Goal: Task Accomplishment & Management: Use online tool/utility

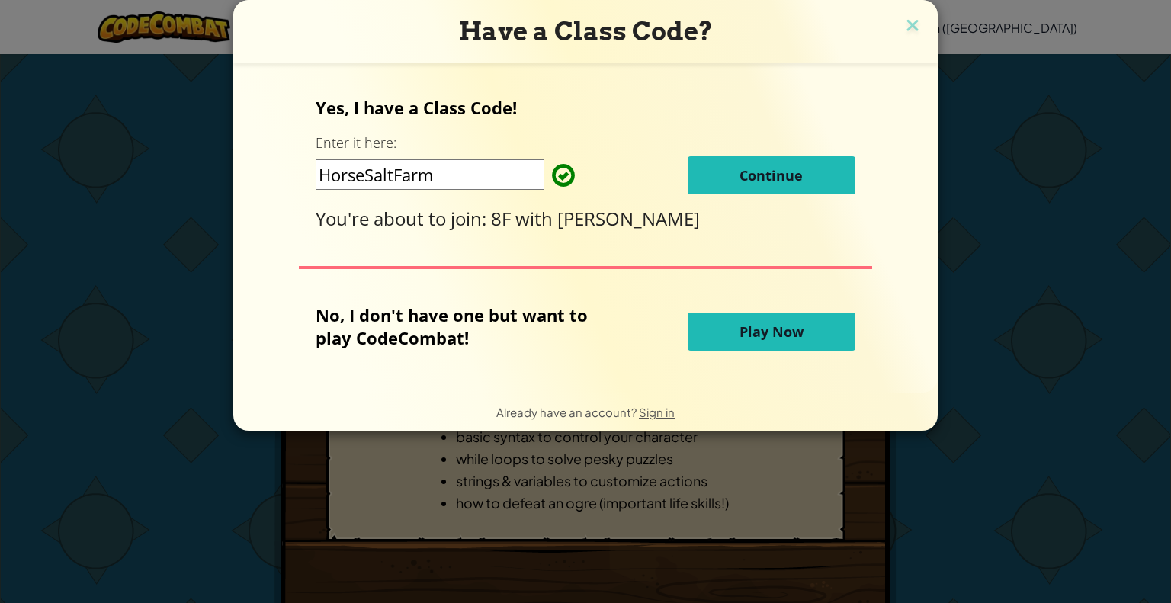
click at [731, 313] on button "Play Now" at bounding box center [772, 332] width 168 height 38
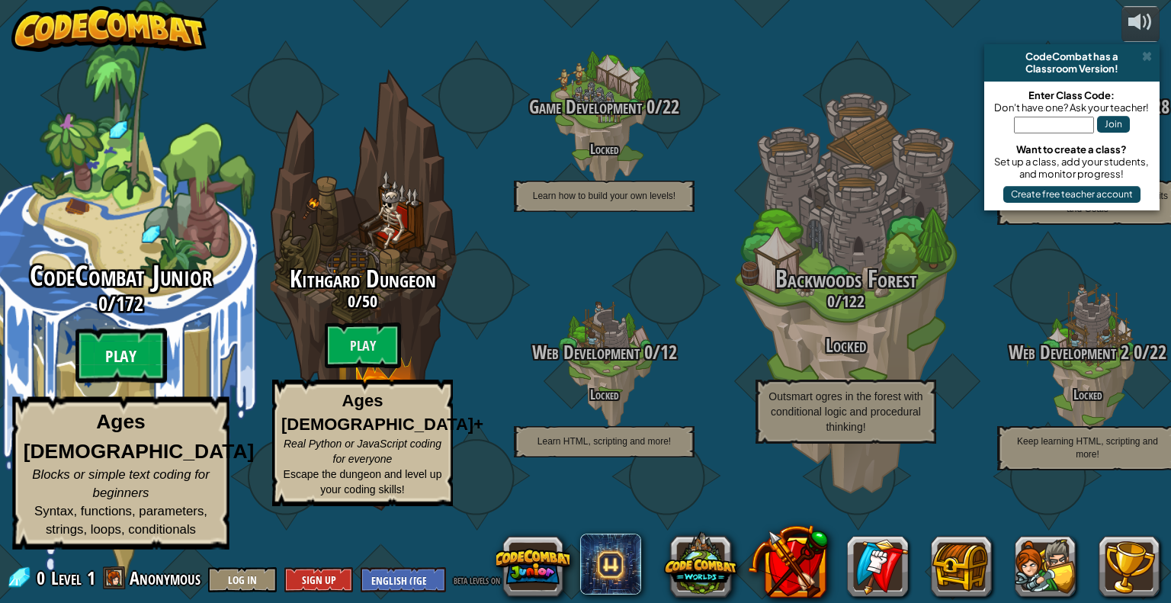
click at [127, 383] on btn "Play" at bounding box center [120, 356] width 91 height 55
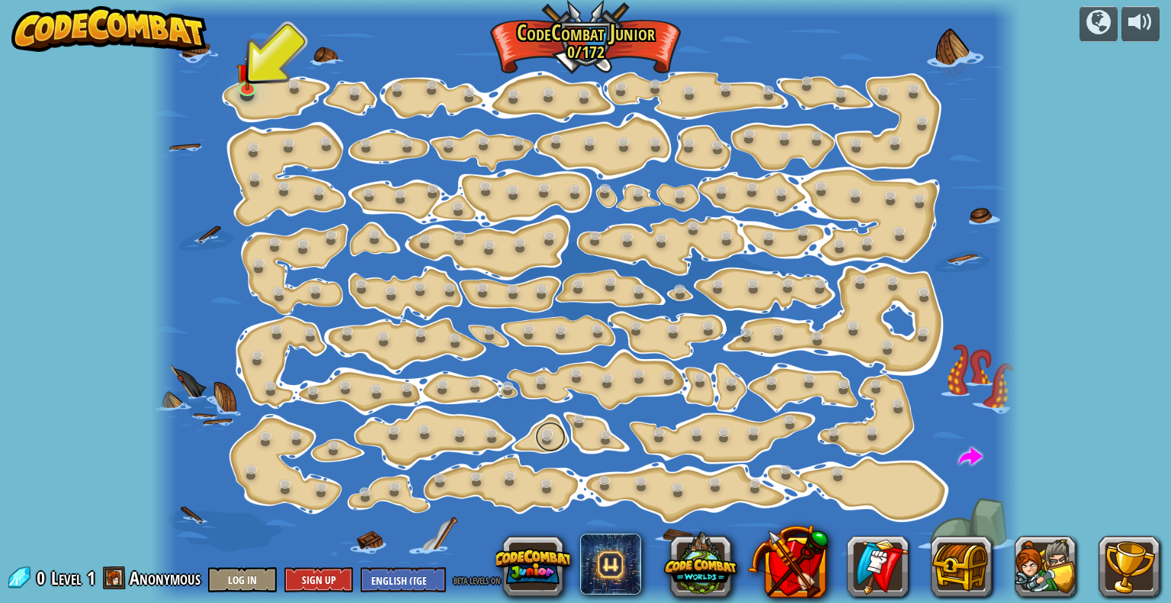
click at [546, 427] on link at bounding box center [550, 437] width 30 height 30
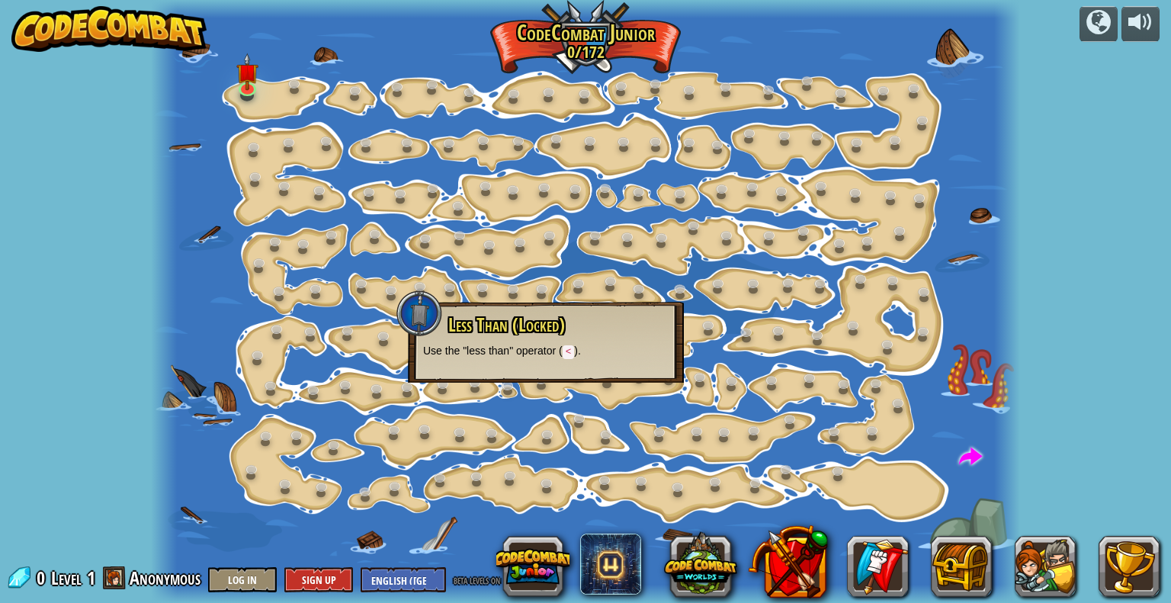
click at [569, 350] on code "<" at bounding box center [569, 352] width 12 height 14
click at [249, 95] on link at bounding box center [248, 87] width 30 height 30
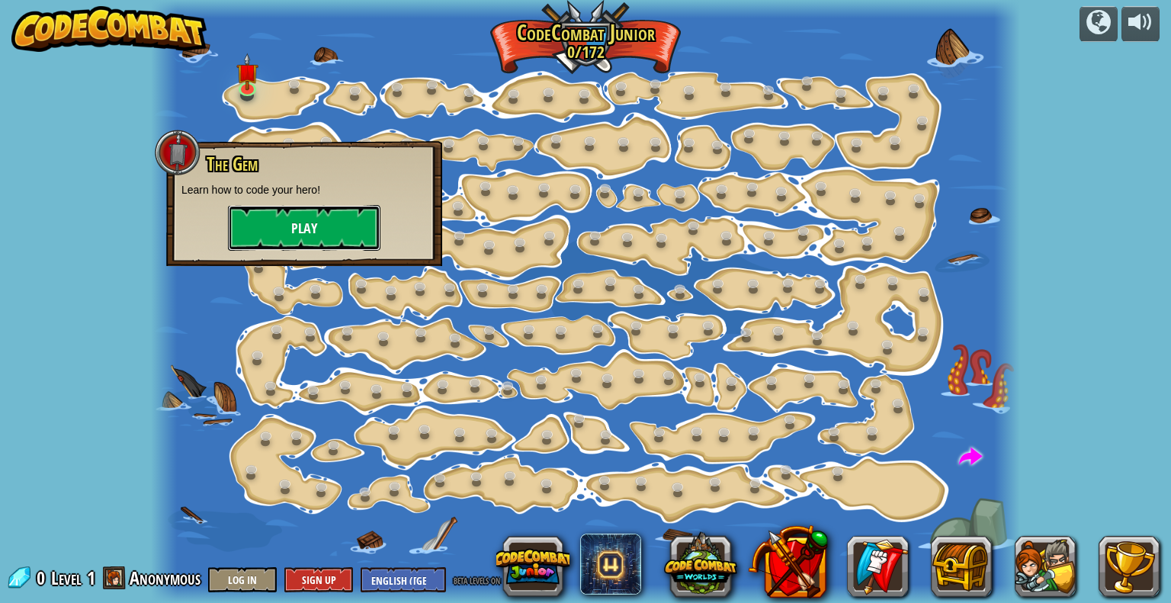
click at [337, 222] on button "Play" at bounding box center [304, 228] width 152 height 46
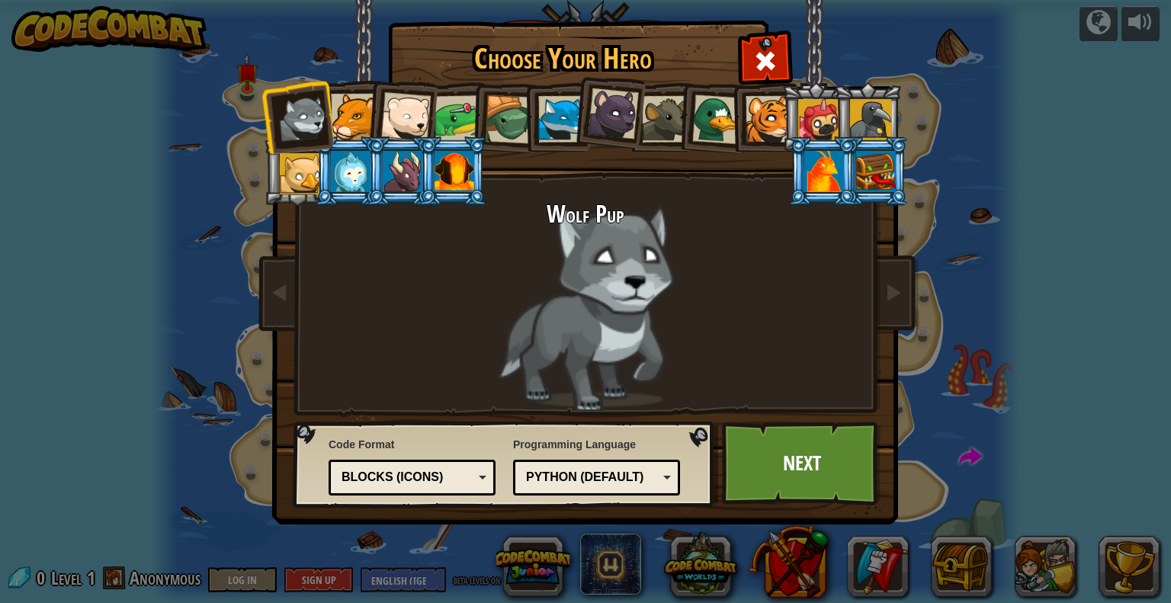
click at [350, 115] on div at bounding box center [354, 117] width 46 height 46
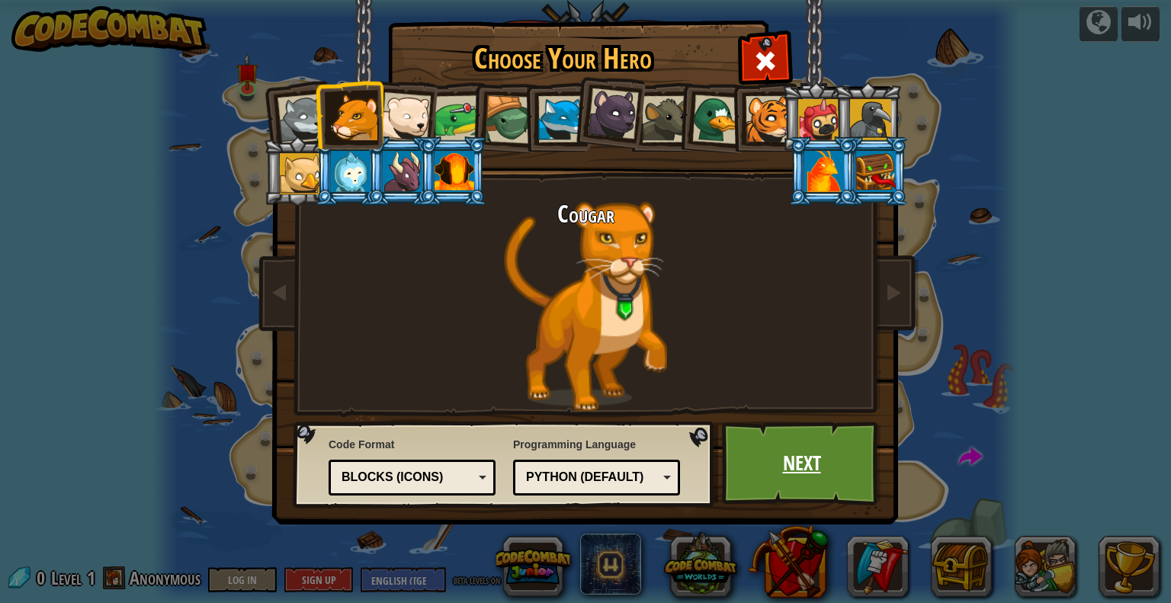
click at [785, 444] on link "Next" at bounding box center [801, 464] width 159 height 84
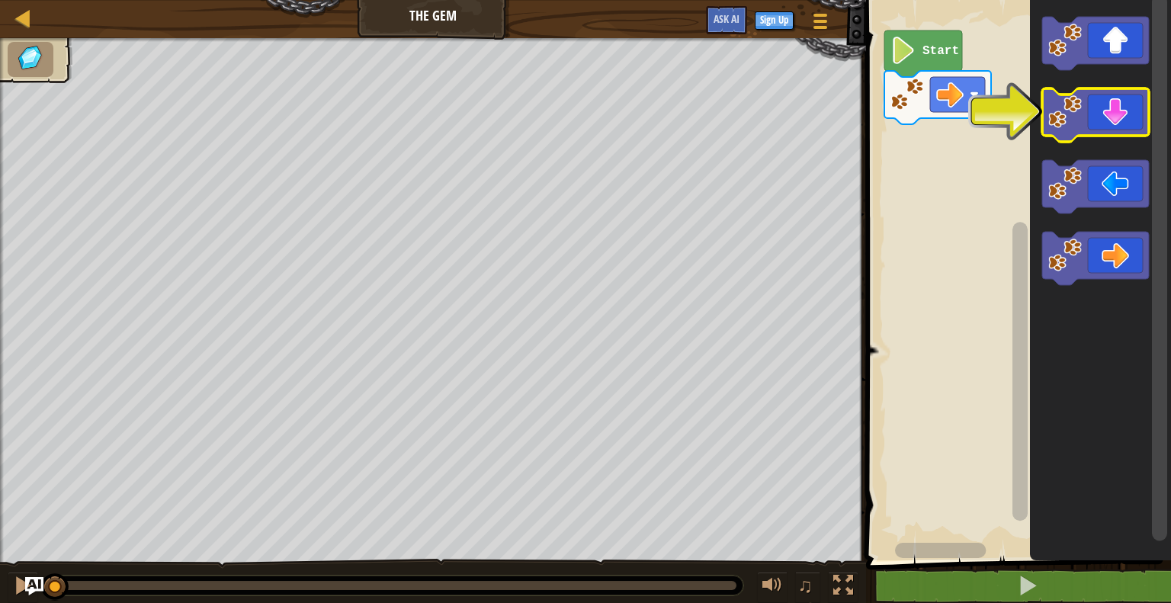
click at [1114, 109] on icon "Blockly Workspace" at bounding box center [1095, 114] width 107 height 53
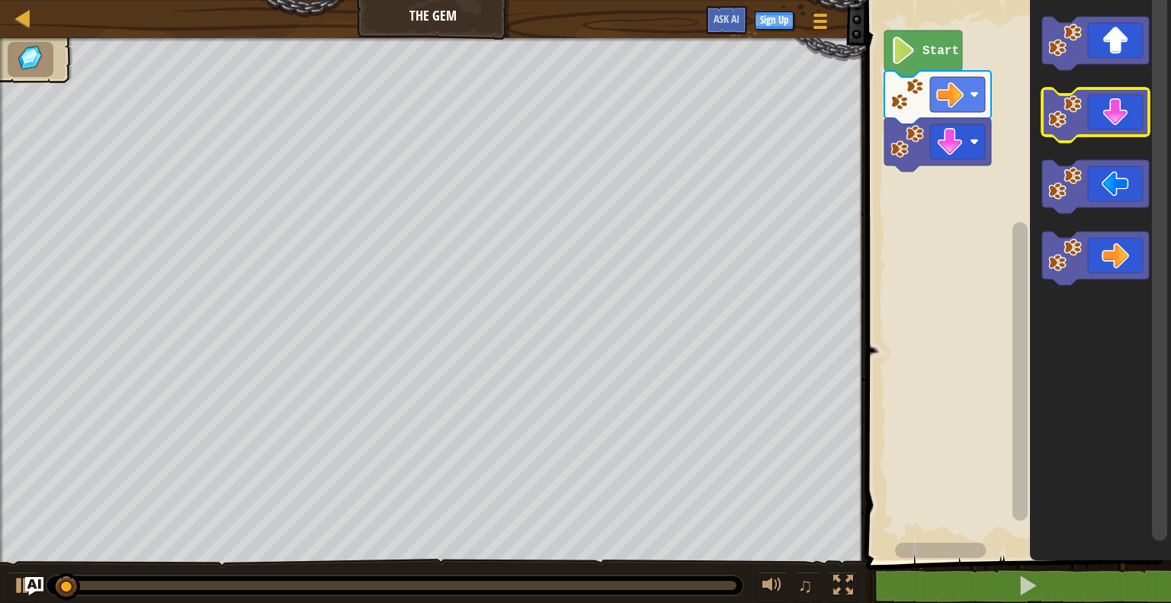
click at [1091, 124] on icon "Blockly Workspace" at bounding box center [1095, 114] width 107 height 53
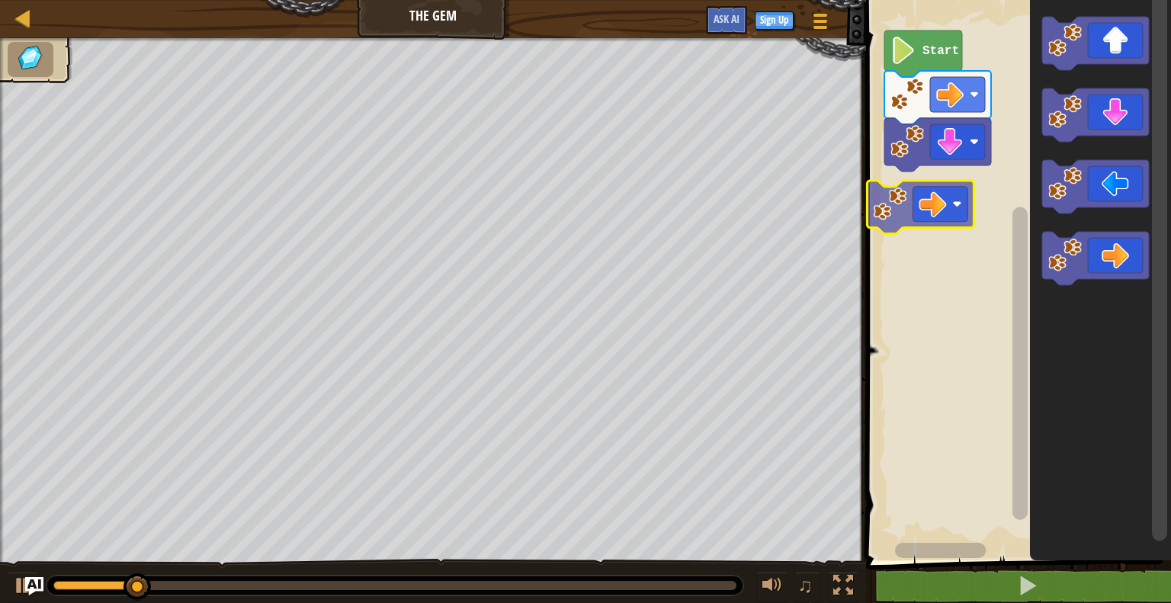
click at [949, 219] on div "Start" at bounding box center [1015, 276] width 309 height 568
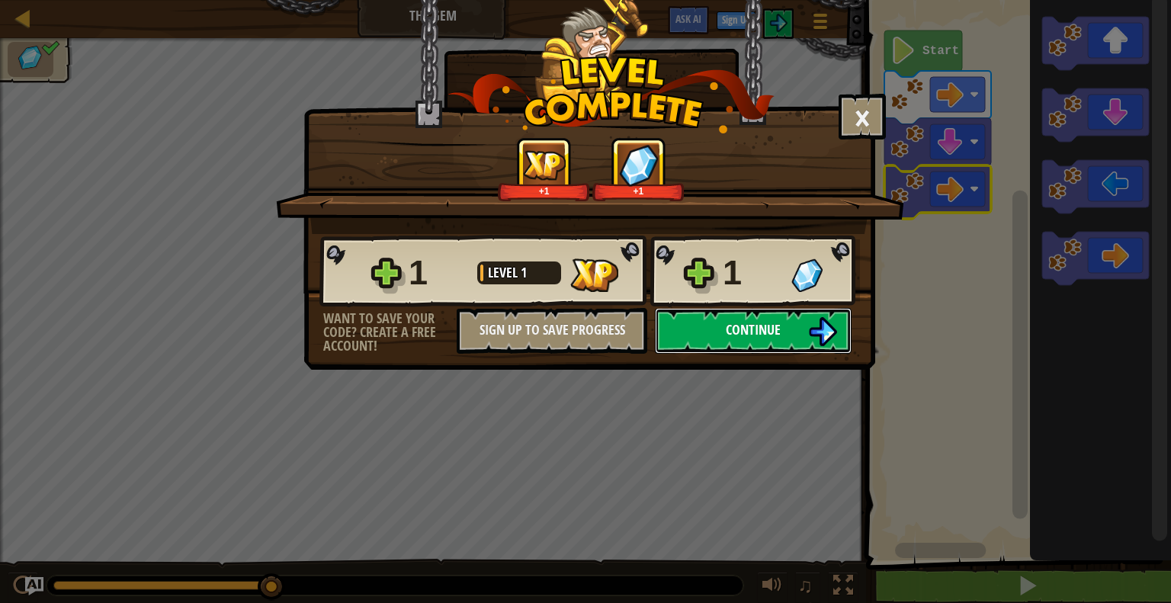
click at [723, 338] on button "Continue" at bounding box center [753, 331] width 197 height 46
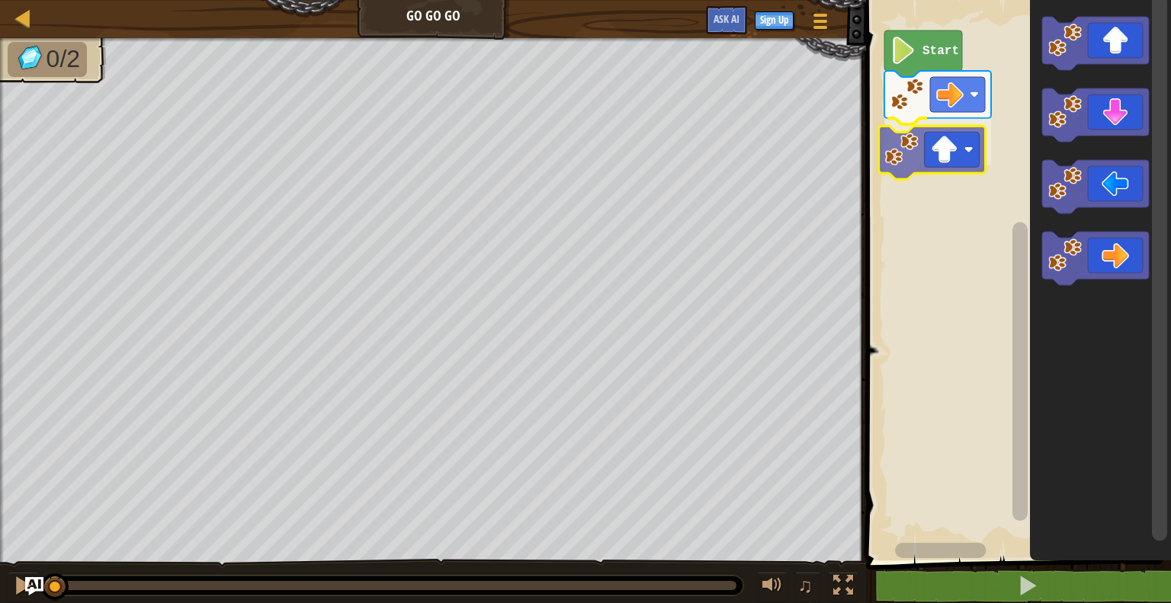
click at [951, 153] on div "Start" at bounding box center [1015, 276] width 309 height 568
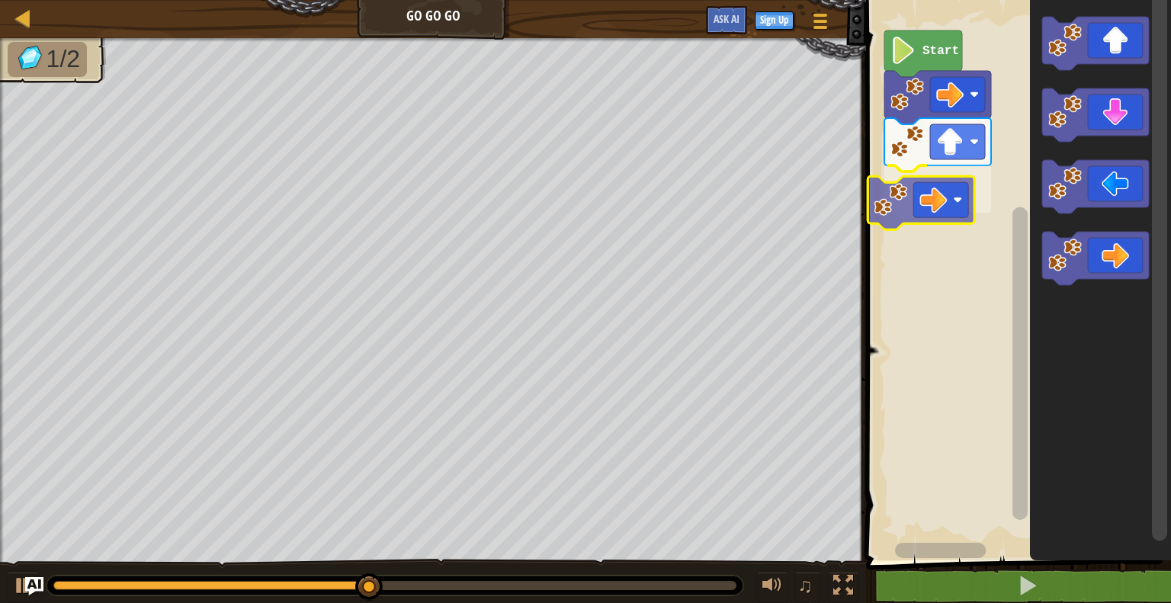
click at [944, 191] on div "Start" at bounding box center [1015, 276] width 309 height 568
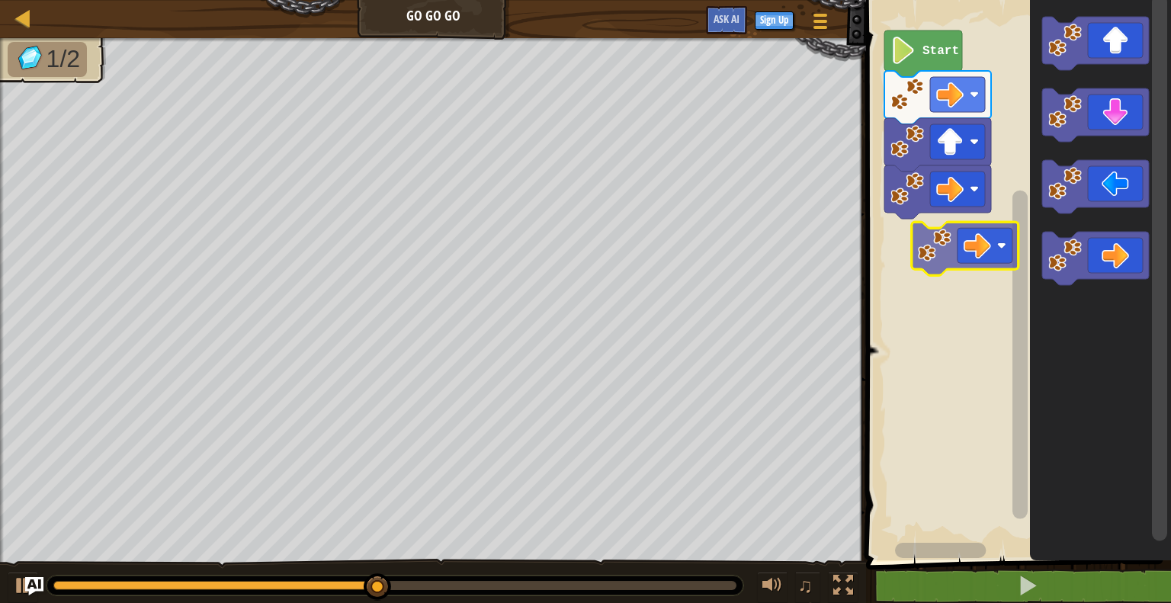
click at [952, 231] on div "Start" at bounding box center [1015, 276] width 309 height 568
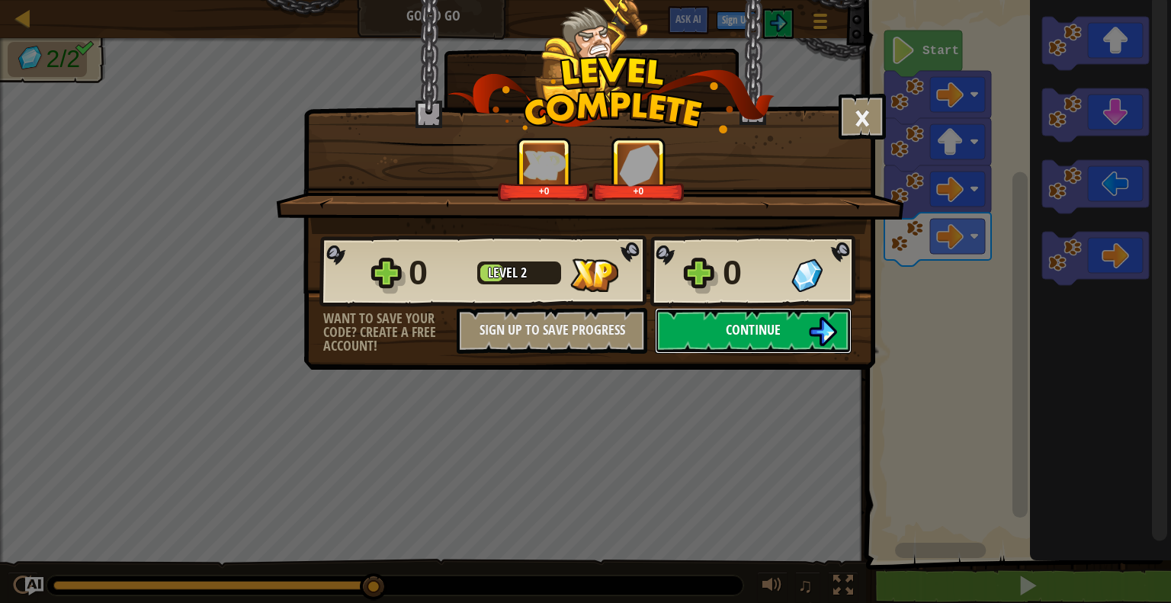
click at [771, 325] on span "Continue" at bounding box center [753, 329] width 55 height 19
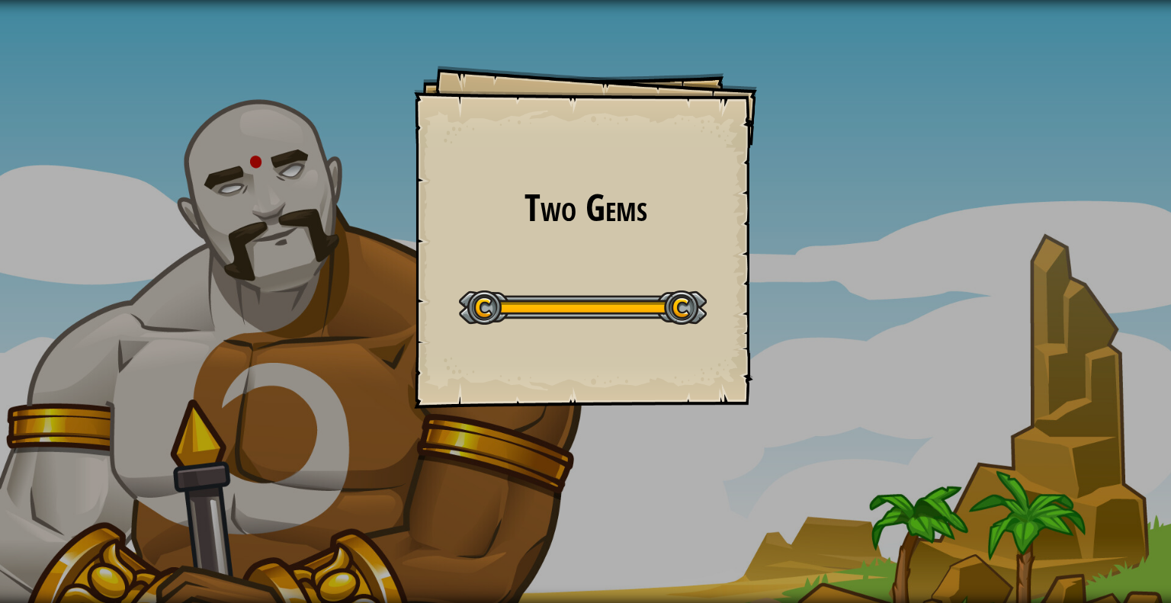
click at [687, 377] on div "Two Gems Goals Start Level Error loading from server. Try refreshing the page. …" at bounding box center [585, 301] width 1171 height 603
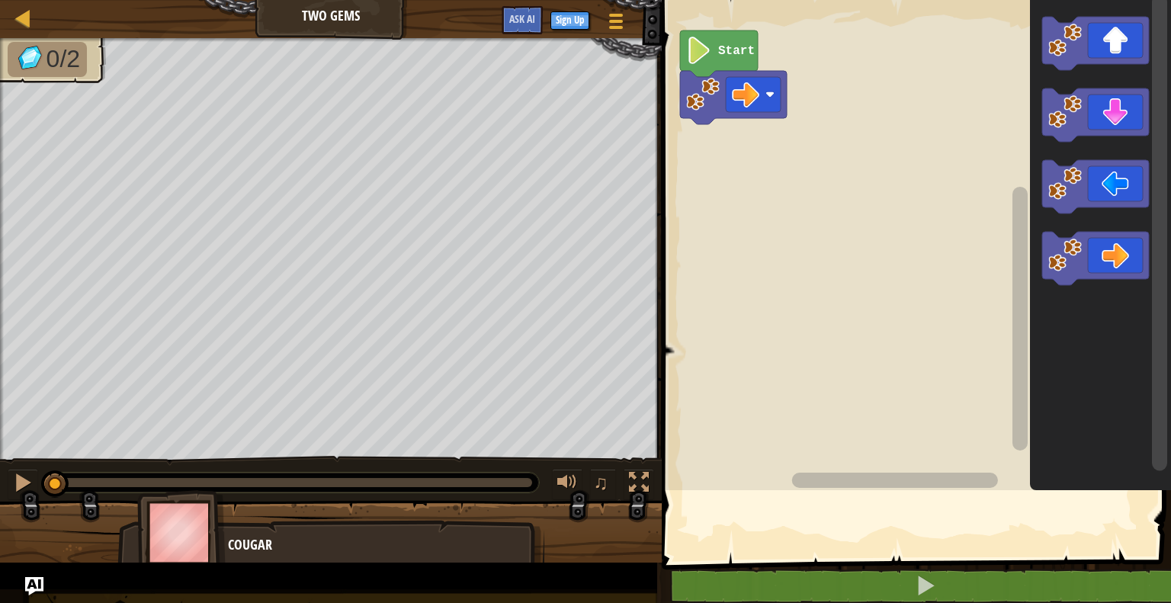
click at [687, 377] on rect "Blockly Workspace" at bounding box center [914, 241] width 514 height 498
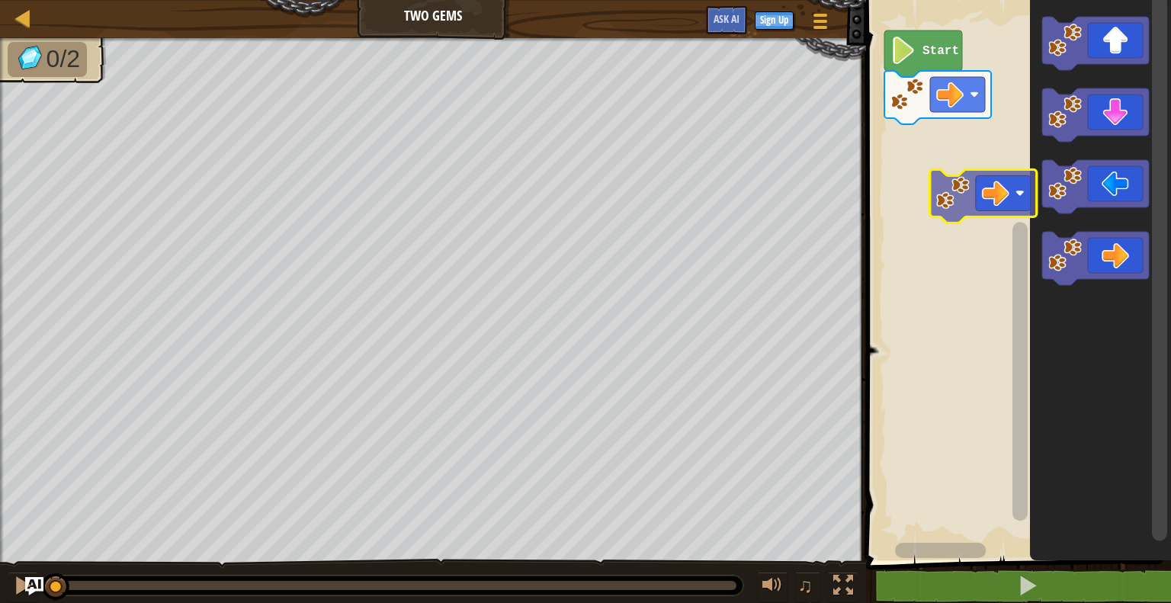
click at [953, 207] on div "Start" at bounding box center [1015, 276] width 309 height 568
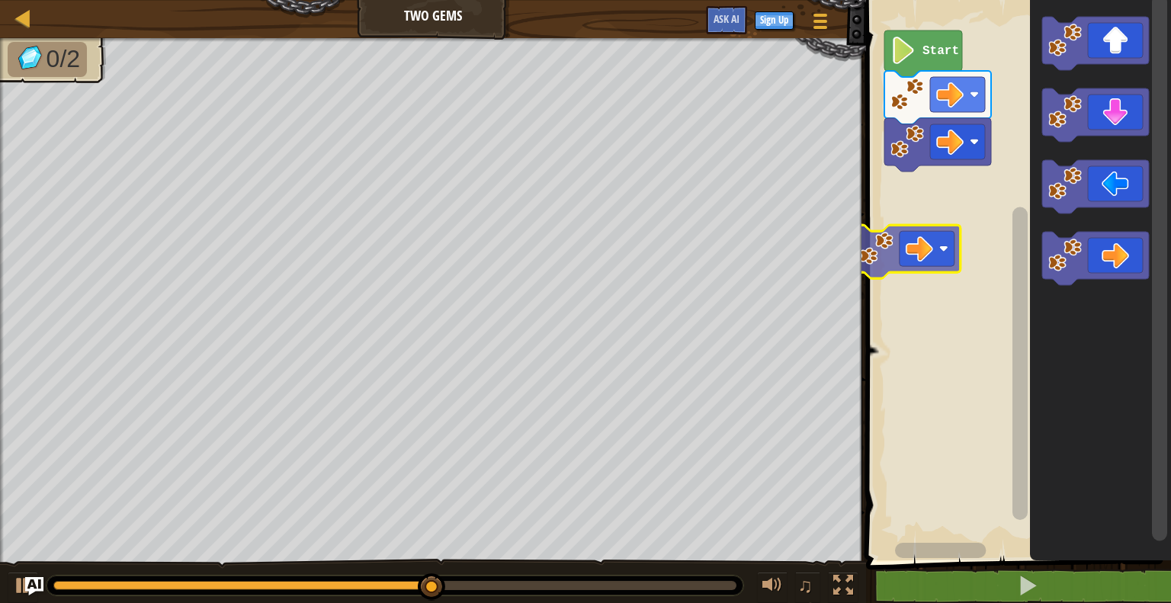
click at [924, 234] on div "Start" at bounding box center [1015, 276] width 309 height 568
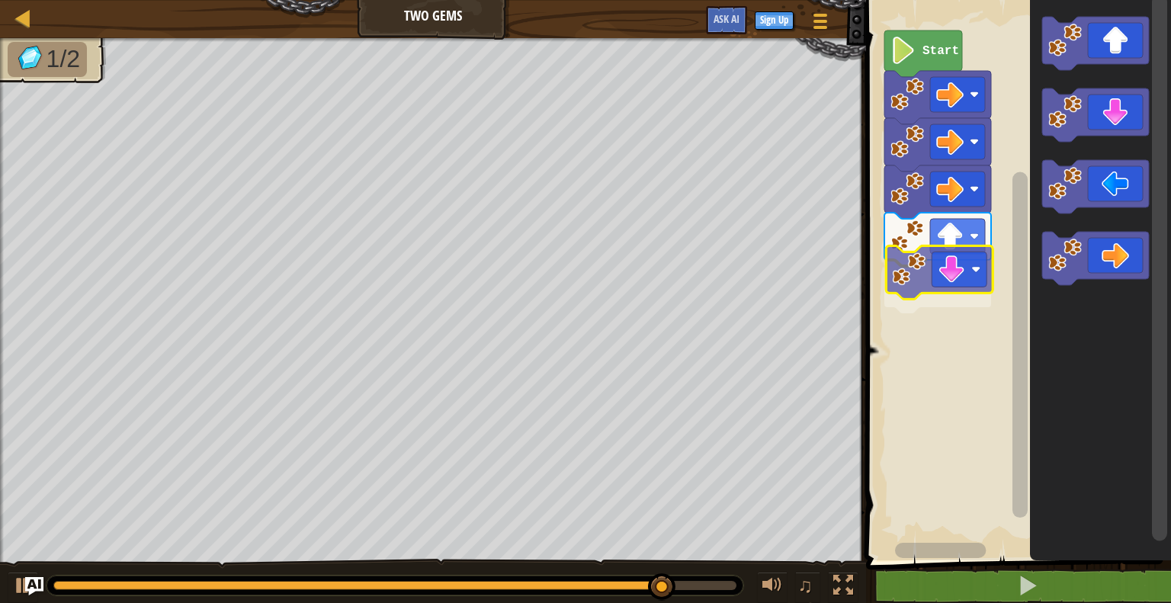
click at [946, 279] on div "Start" at bounding box center [1015, 276] width 309 height 568
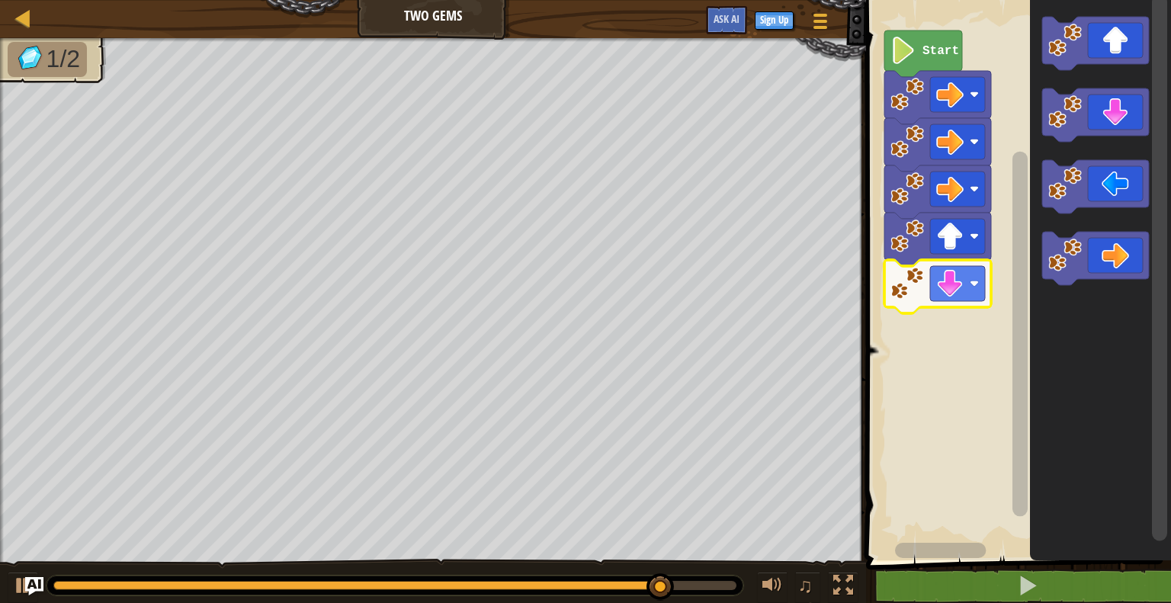
click at [1088, 143] on icon "Blockly Workspace" at bounding box center [1100, 276] width 141 height 568
click at [954, 338] on div "Start" at bounding box center [1015, 276] width 309 height 568
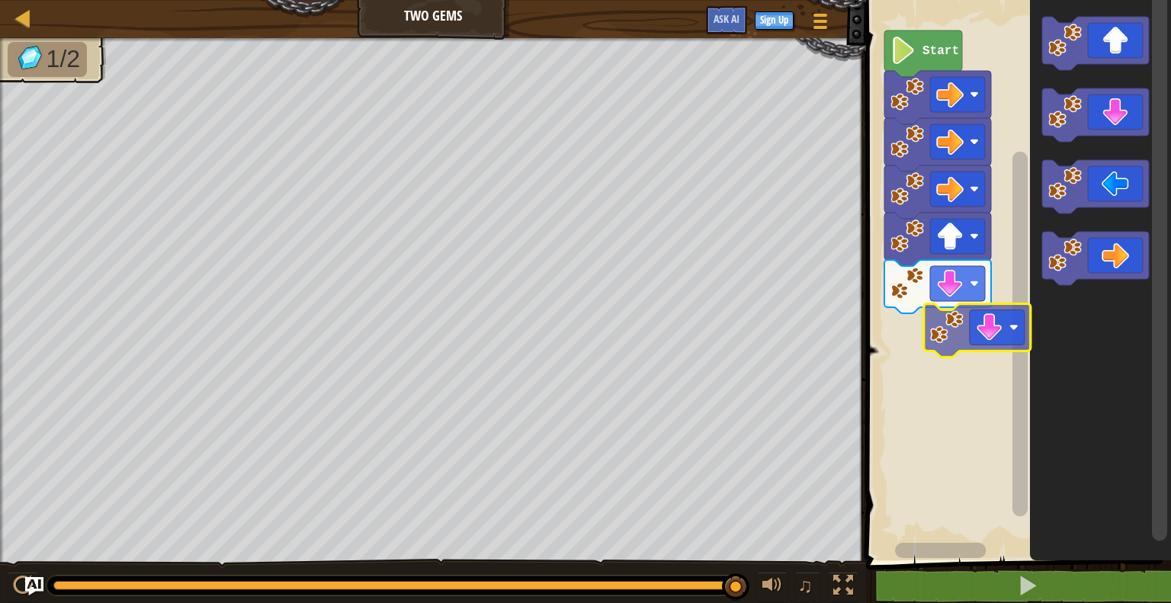
click at [929, 345] on div "Start" at bounding box center [1015, 276] width 309 height 568
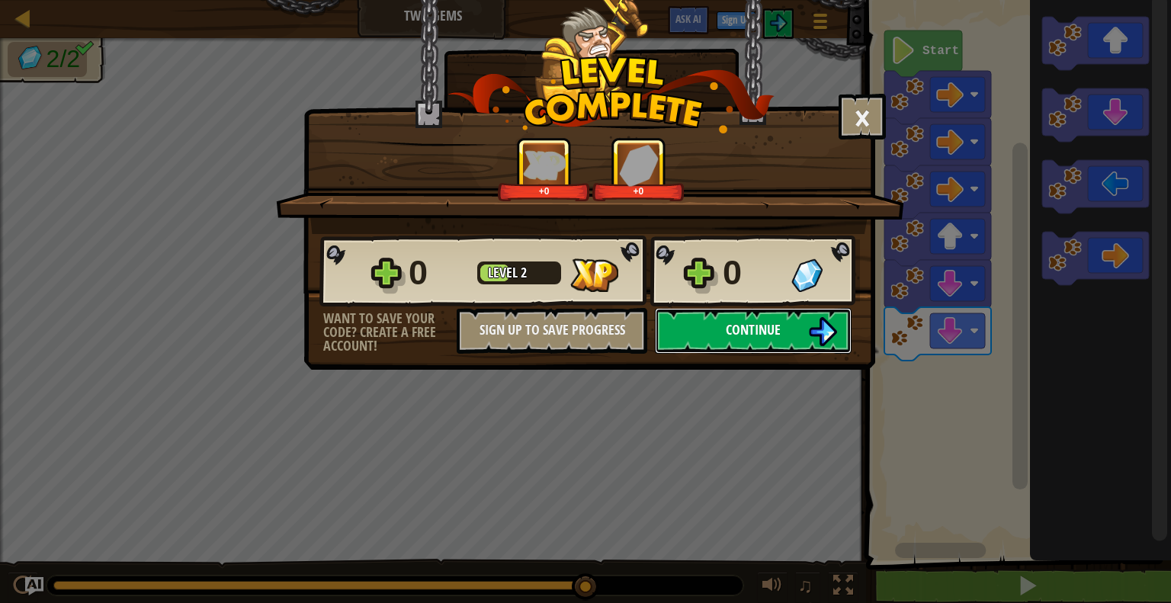
click at [813, 330] on img at bounding box center [822, 331] width 29 height 29
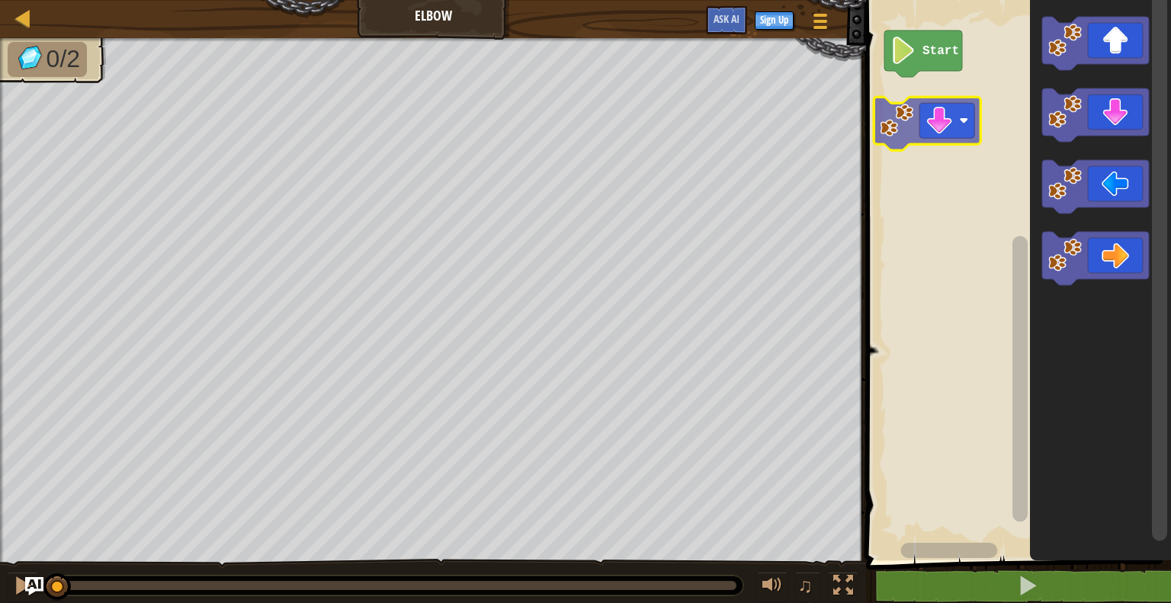
click at [944, 132] on div "Start" at bounding box center [1015, 276] width 309 height 568
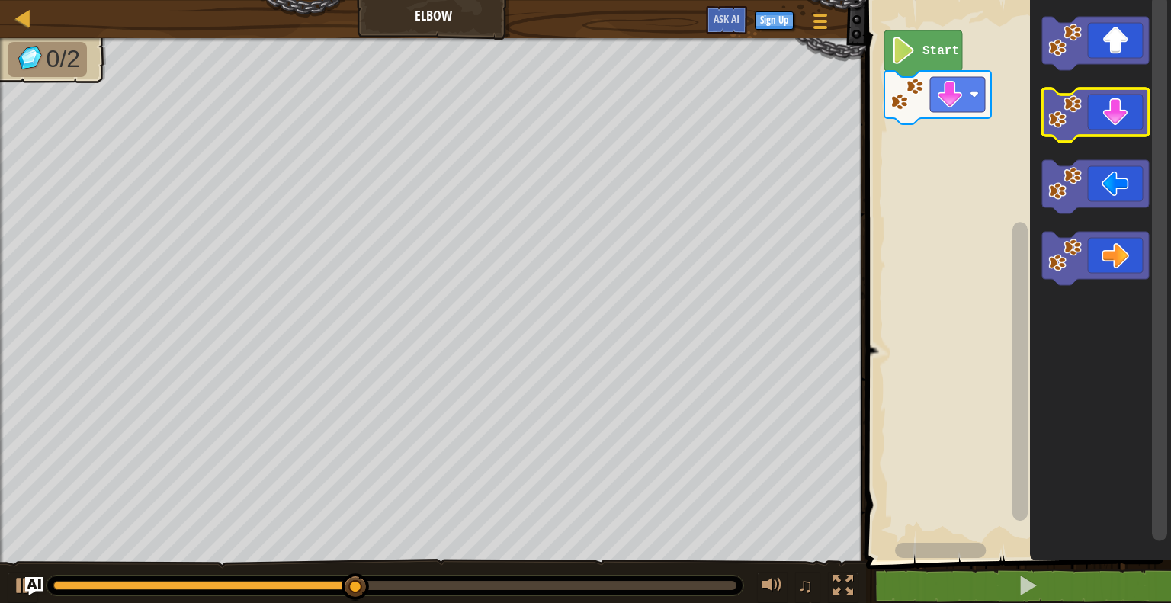
click at [1109, 99] on icon "Blockly Workspace" at bounding box center [1100, 276] width 141 height 568
click at [1002, 139] on div "Start" at bounding box center [1015, 276] width 309 height 568
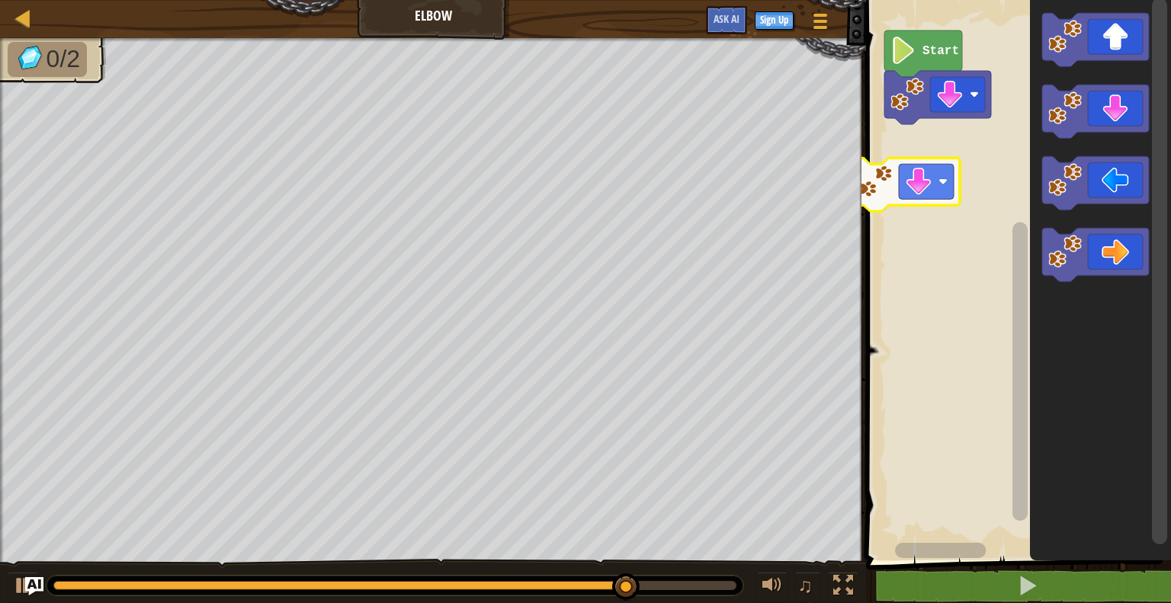
click at [892, 185] on div "Start" at bounding box center [1015, 276] width 309 height 568
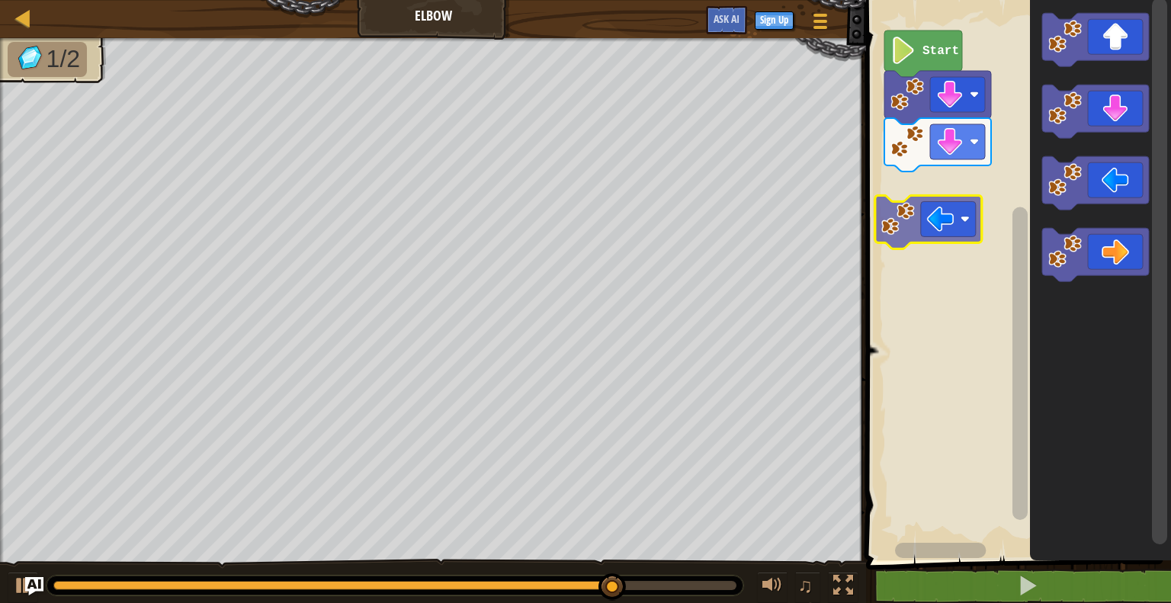
click at [950, 230] on div "Start" at bounding box center [1015, 276] width 309 height 568
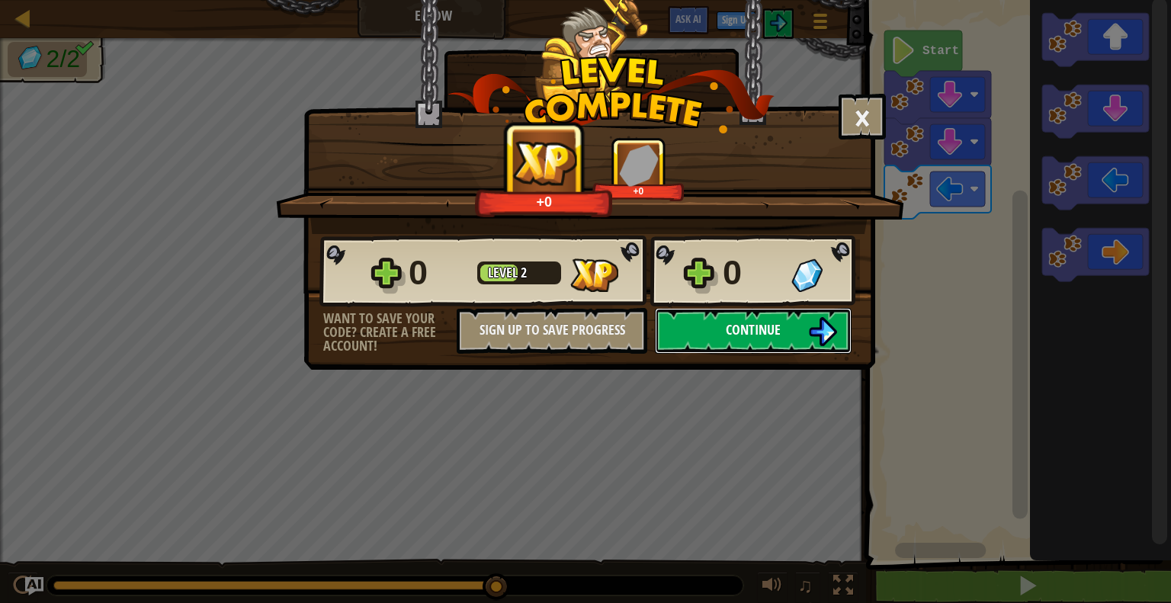
click at [816, 340] on img at bounding box center [822, 331] width 29 height 29
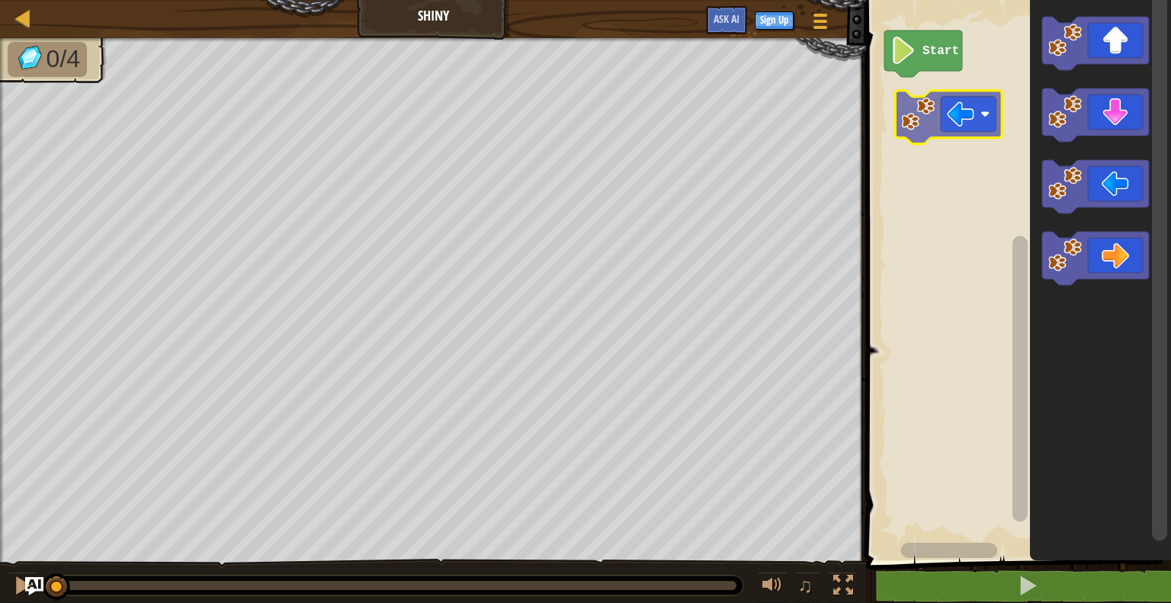
click at [949, 126] on div "Start" at bounding box center [1015, 276] width 309 height 568
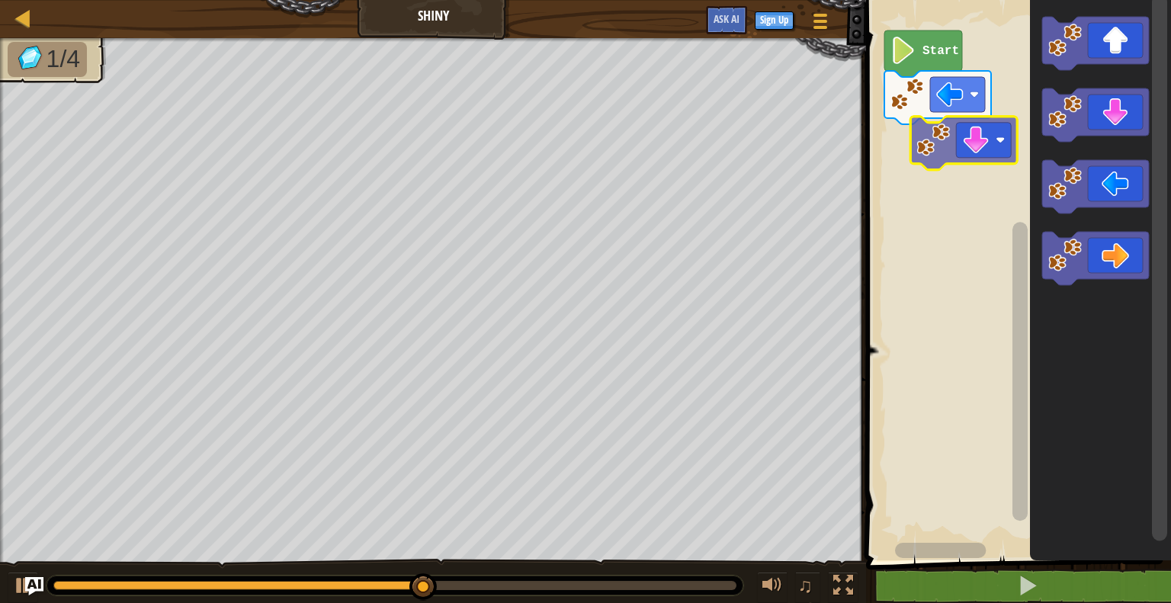
click at [973, 161] on div "Start" at bounding box center [1015, 276] width 309 height 568
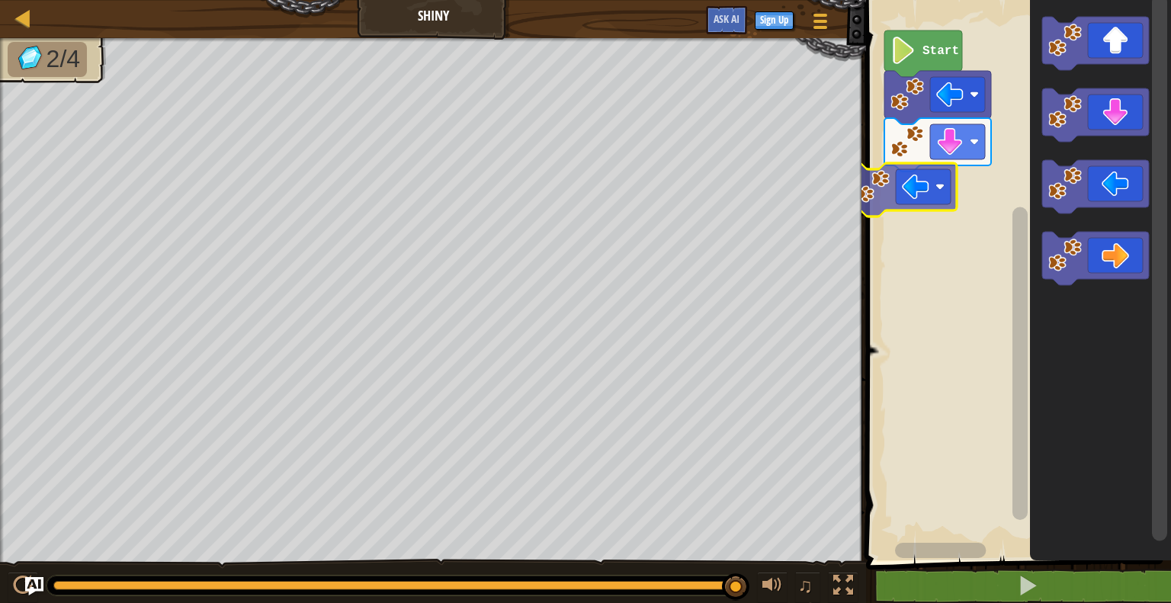
click at [908, 200] on div "Start" at bounding box center [1015, 276] width 309 height 568
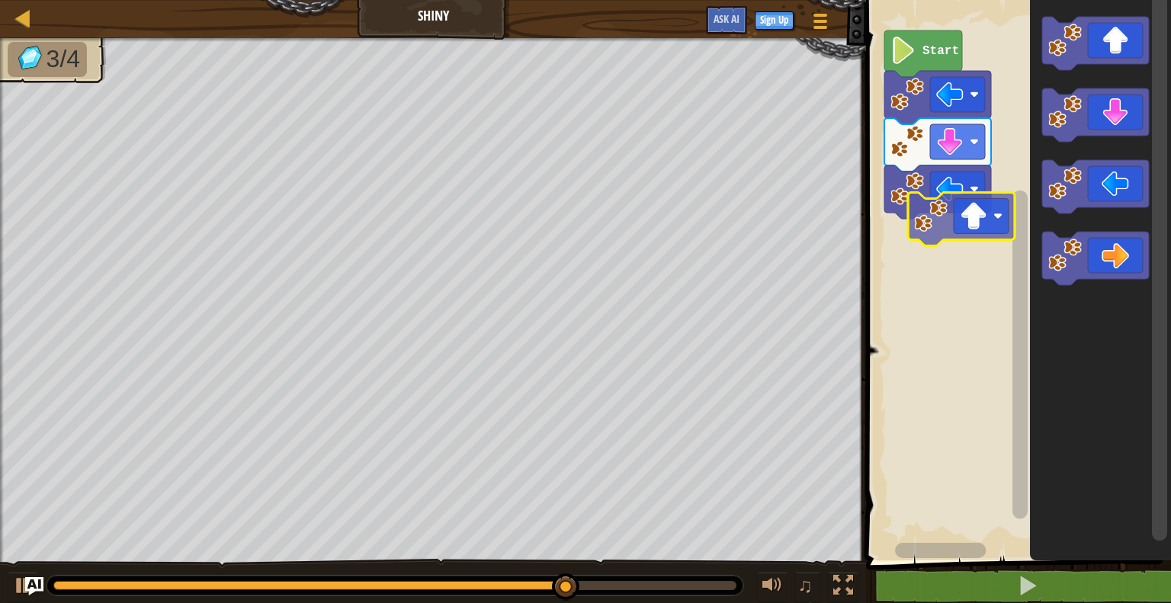
click at [957, 226] on div "Start" at bounding box center [1015, 276] width 309 height 568
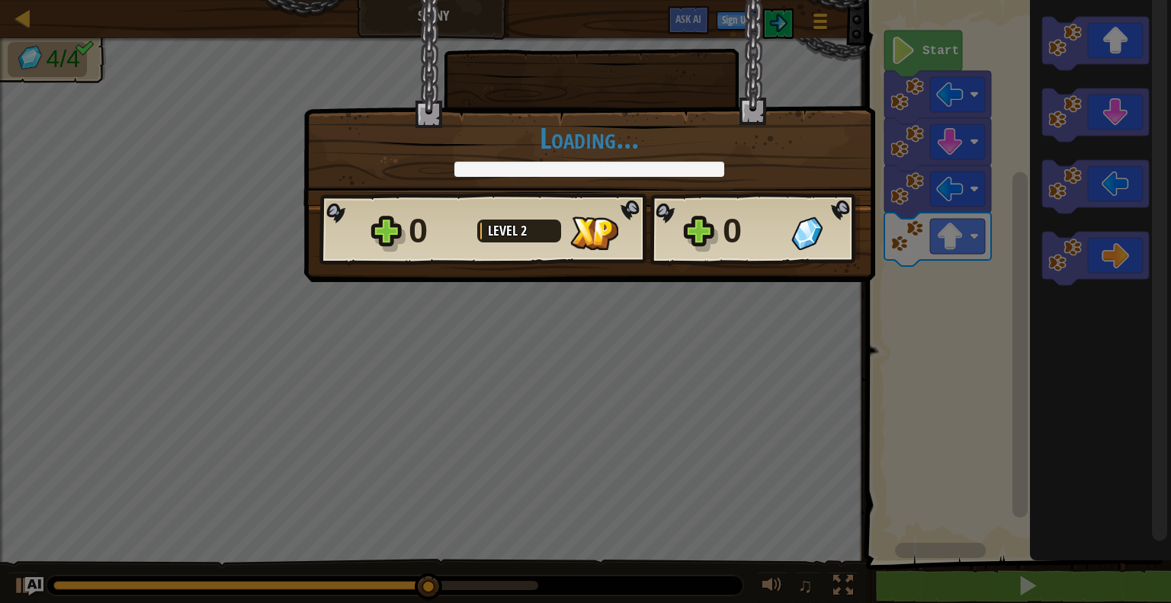
click at [1018, 537] on div "× How fun was this level? Loading... Reticulating Splines... Loading... 0 Level…" at bounding box center [585, 301] width 1171 height 603
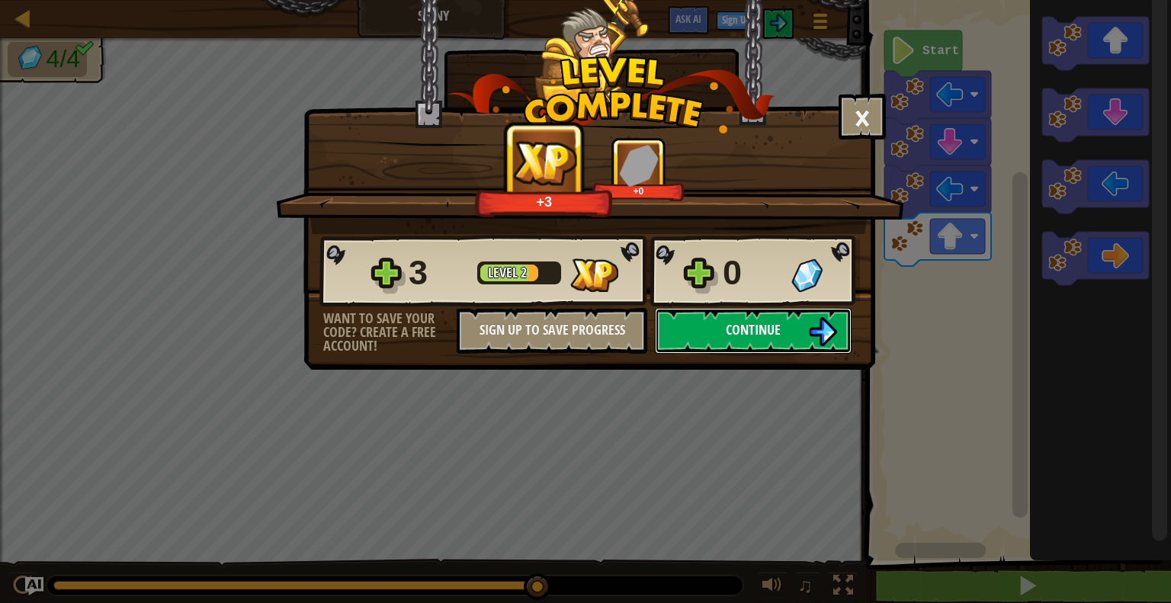
click at [781, 335] on button "Continue" at bounding box center [753, 331] width 197 height 46
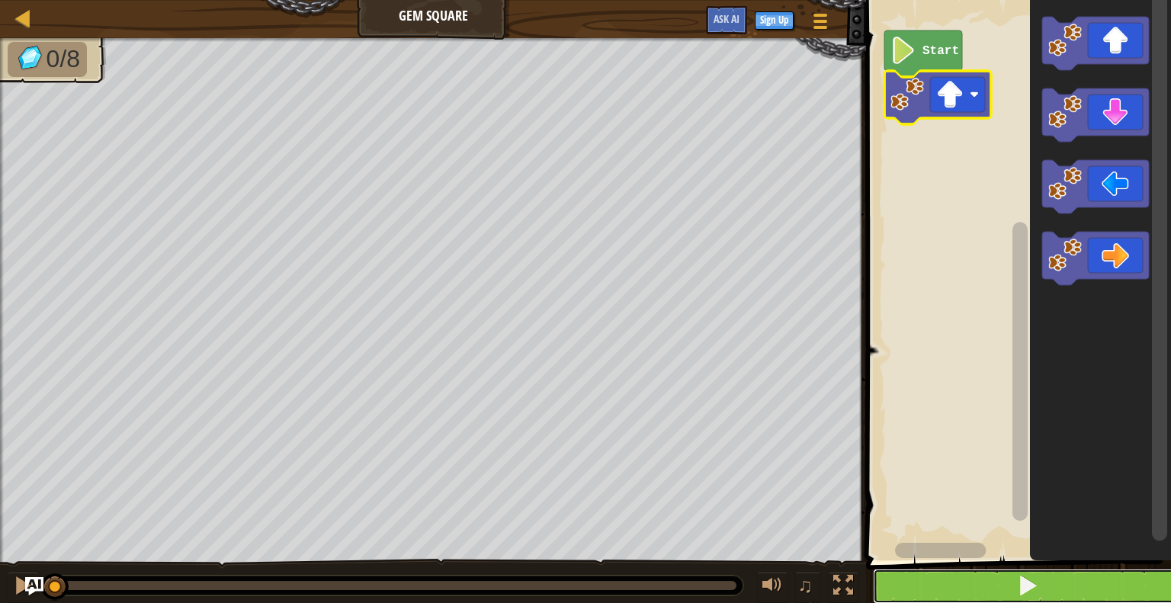
click at [1046, 583] on button at bounding box center [1027, 586] width 309 height 35
click at [1052, 588] on button at bounding box center [1027, 586] width 309 height 35
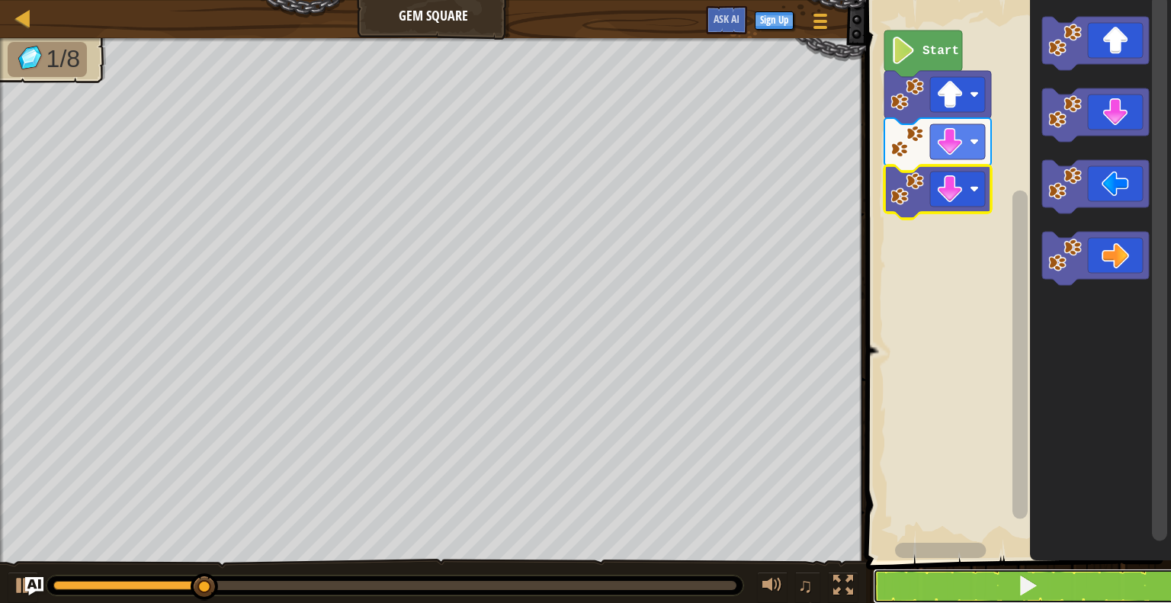
click at [1049, 585] on button at bounding box center [1027, 586] width 309 height 35
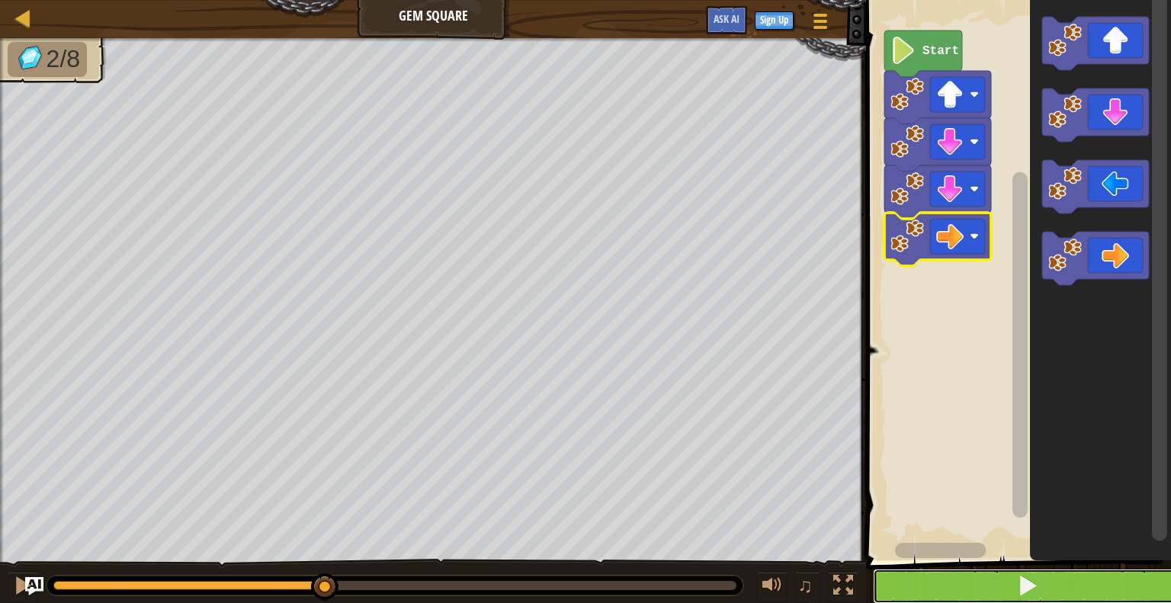
click at [1055, 590] on button at bounding box center [1027, 586] width 309 height 35
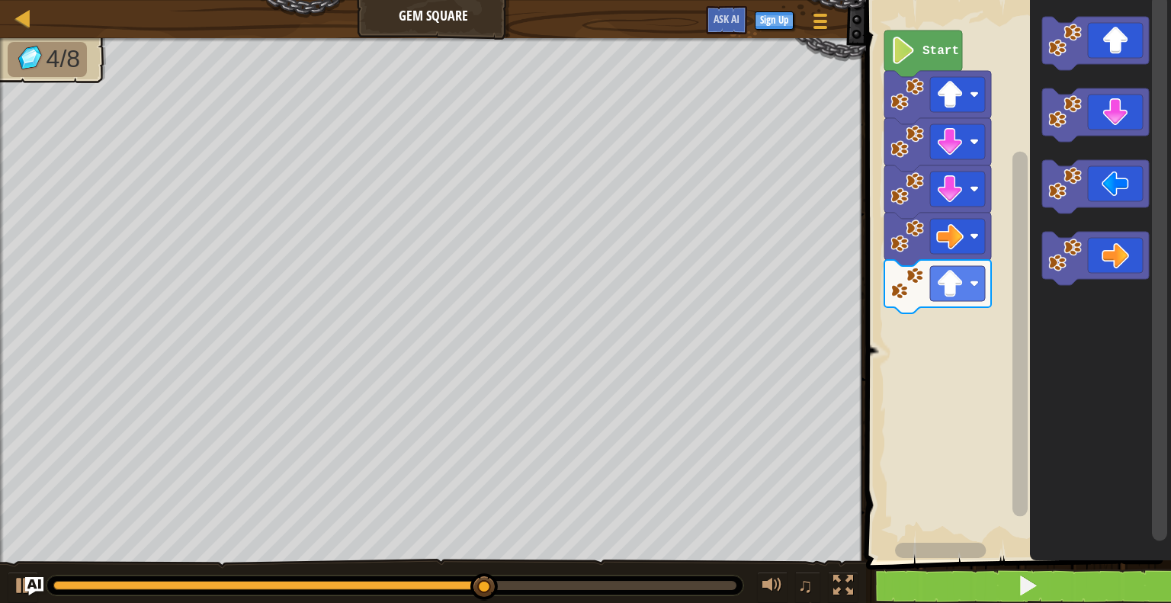
click at [1095, 30] on icon "Blockly Workspace" at bounding box center [1095, 43] width 107 height 53
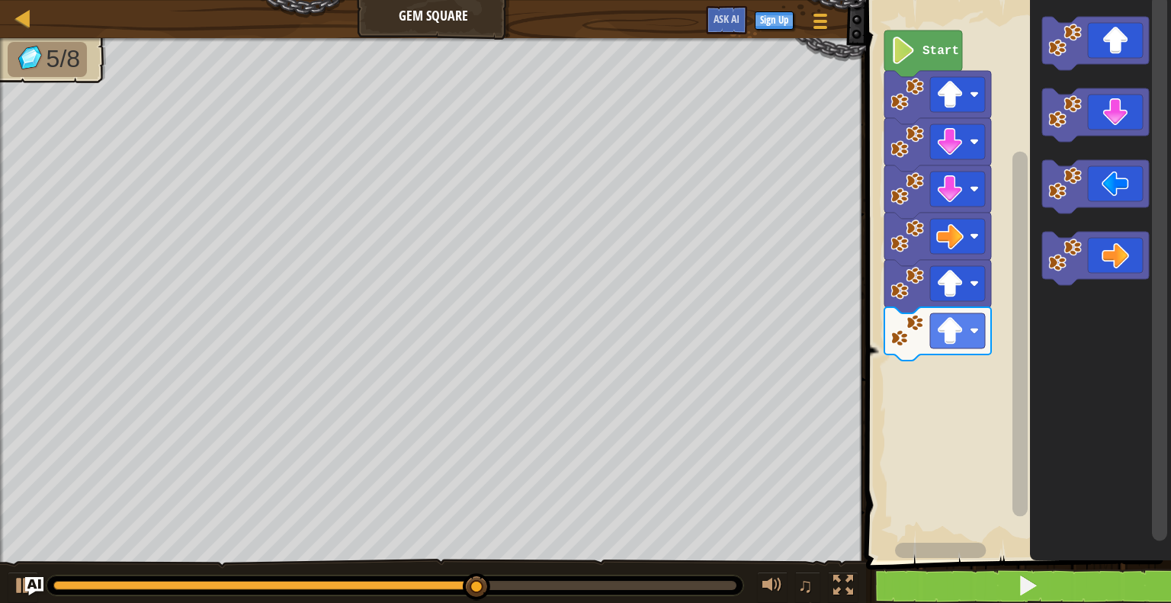
click at [1098, 186] on icon "Blockly Workspace" at bounding box center [1095, 186] width 107 height 53
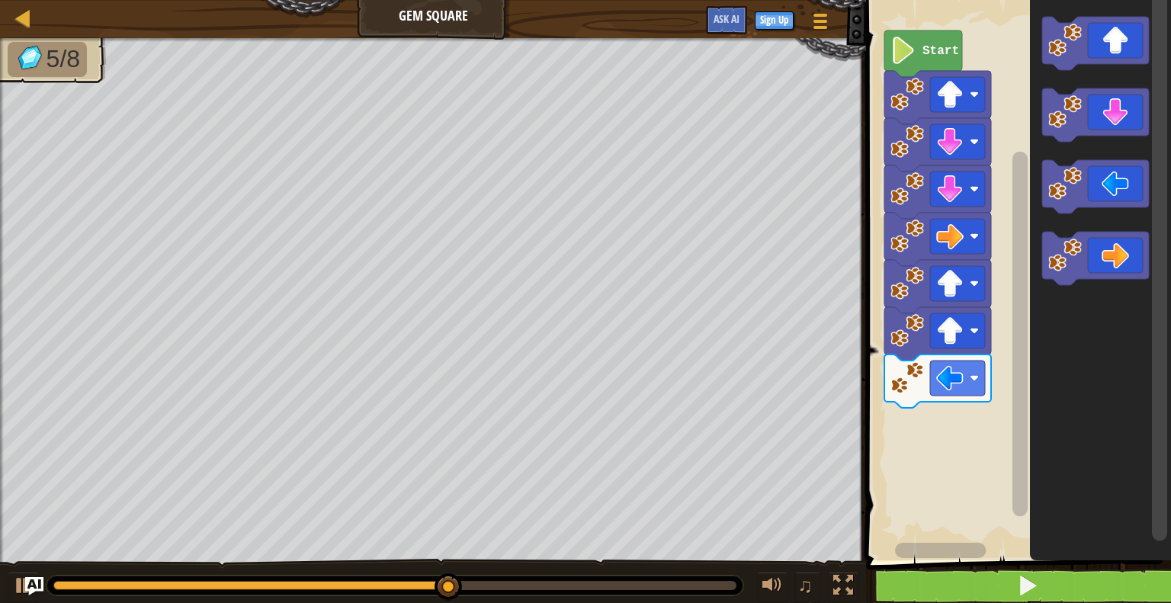
click at [1108, 189] on icon "Blockly Workspace" at bounding box center [1095, 186] width 107 height 53
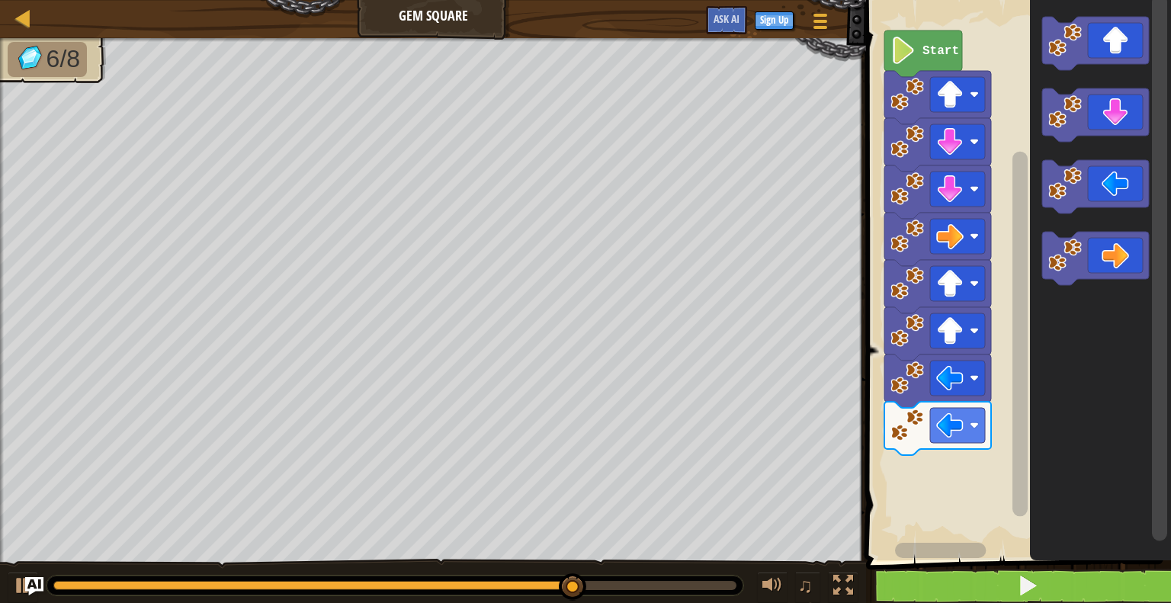
click at [1098, 114] on icon "Blockly Workspace" at bounding box center [1095, 114] width 107 height 53
click at [1097, 116] on icon "Blockly Workspace" at bounding box center [1095, 114] width 107 height 53
click at [1085, 120] on icon "Blockly Workspace" at bounding box center [1095, 114] width 107 height 53
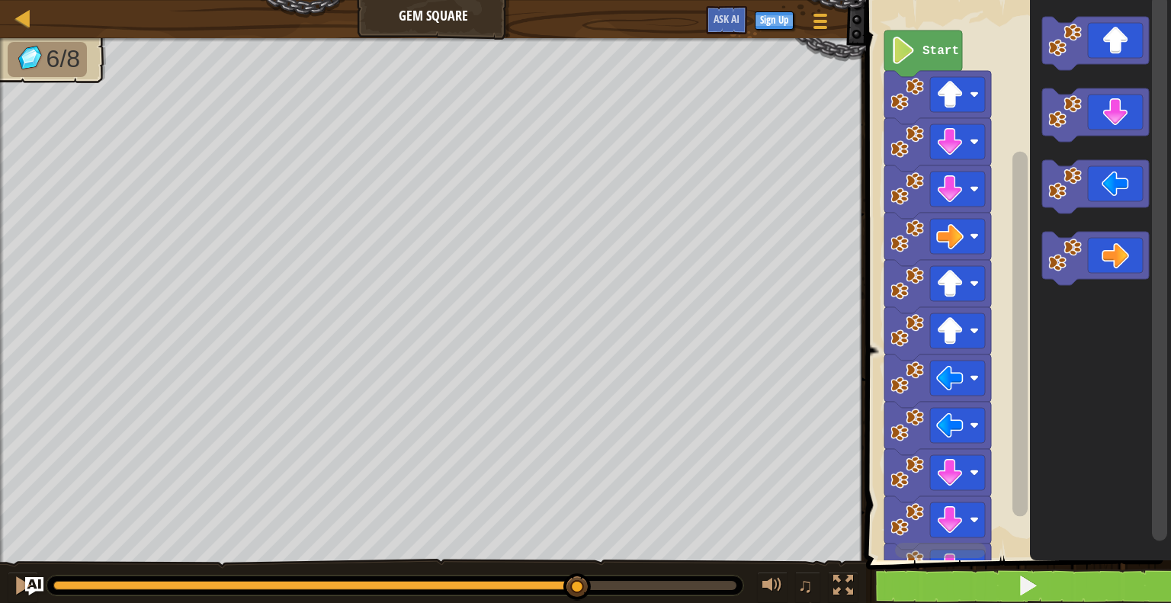
click at [1085, 120] on icon "Blockly Workspace" at bounding box center [1095, 114] width 107 height 53
click at [1085, 121] on icon "Blockly Workspace" at bounding box center [1095, 114] width 107 height 53
click at [1087, 123] on icon "Blockly Workspace" at bounding box center [1095, 114] width 107 height 53
click at [1089, 122] on icon "Blockly Workspace" at bounding box center [1095, 114] width 107 height 53
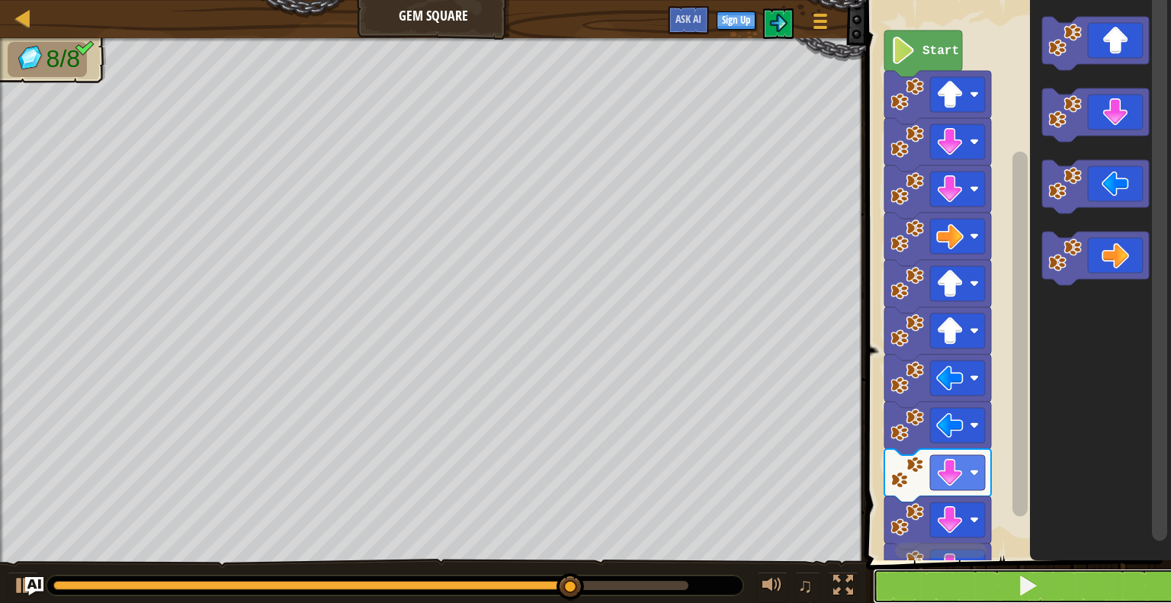
click at [1049, 590] on button at bounding box center [1027, 586] width 309 height 35
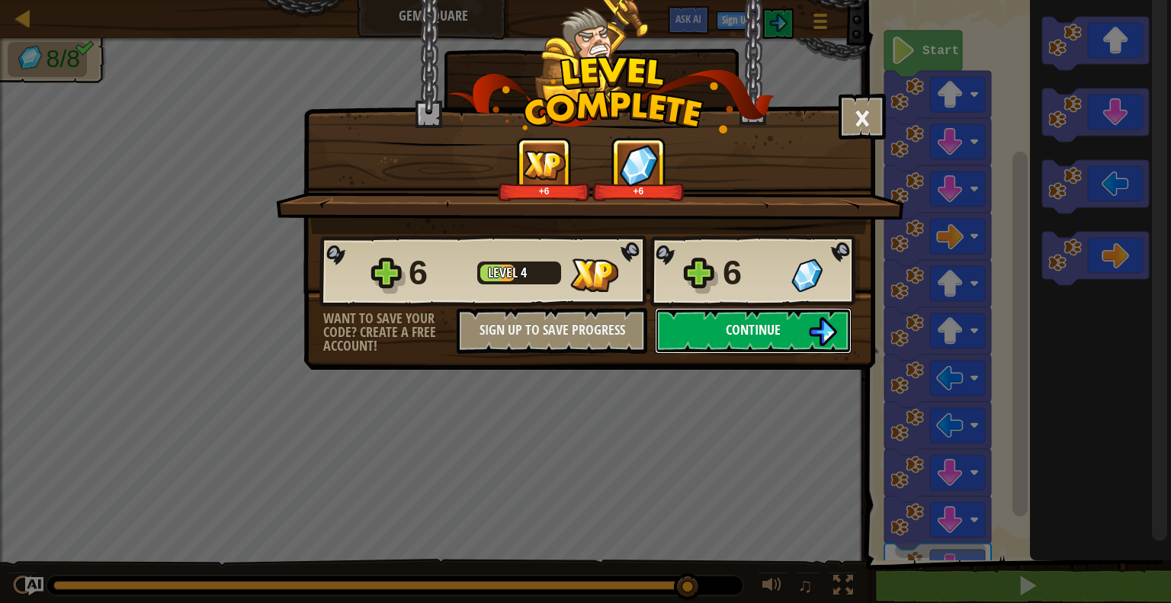
click at [816, 345] on button "Continue" at bounding box center [753, 331] width 197 height 46
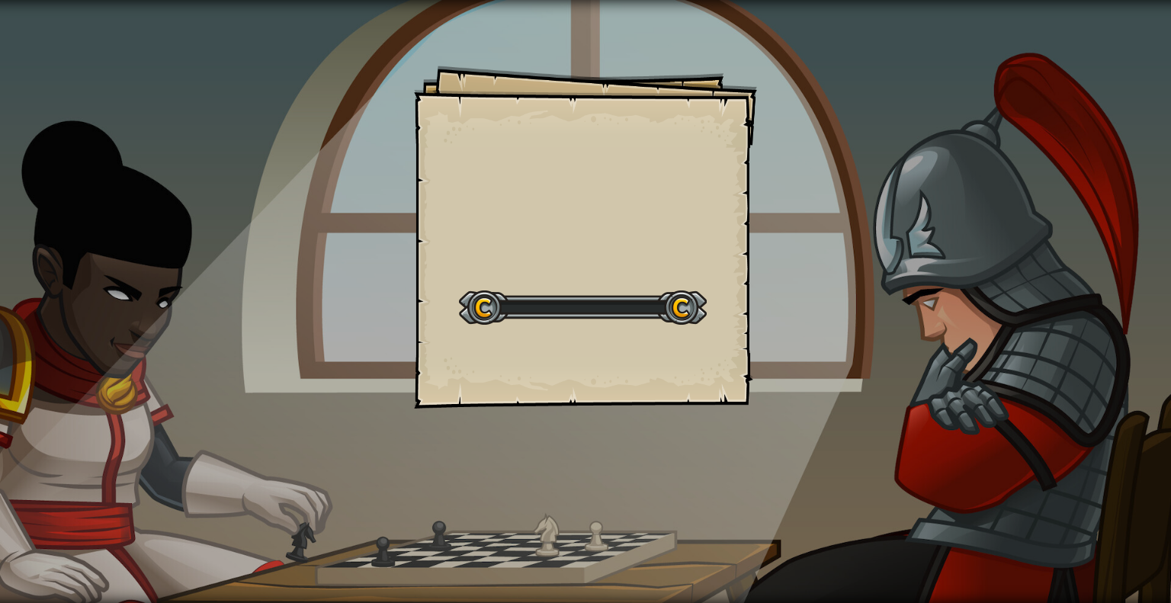
click at [809, 337] on div "Goals Start Level Error loading from server. Try refreshing the page. You'll ne…" at bounding box center [585, 301] width 1171 height 603
click at [1007, 418] on div "Goals Start Level Error loading from server. Try refreshing the page. You'll ne…" at bounding box center [585, 301] width 1171 height 603
click at [1024, 412] on div "Goals Start Level Error loading from server. Try refreshing the page. You'll ne…" at bounding box center [585, 301] width 1171 height 603
click at [1027, 409] on div "The Raft Goals Start Level Error loading from server. Try refreshing the page. …" at bounding box center [585, 301] width 1171 height 603
click at [1015, 412] on div "The Raft Goals Start Level Error loading from server. Try refreshing the page. …" at bounding box center [585, 301] width 1171 height 603
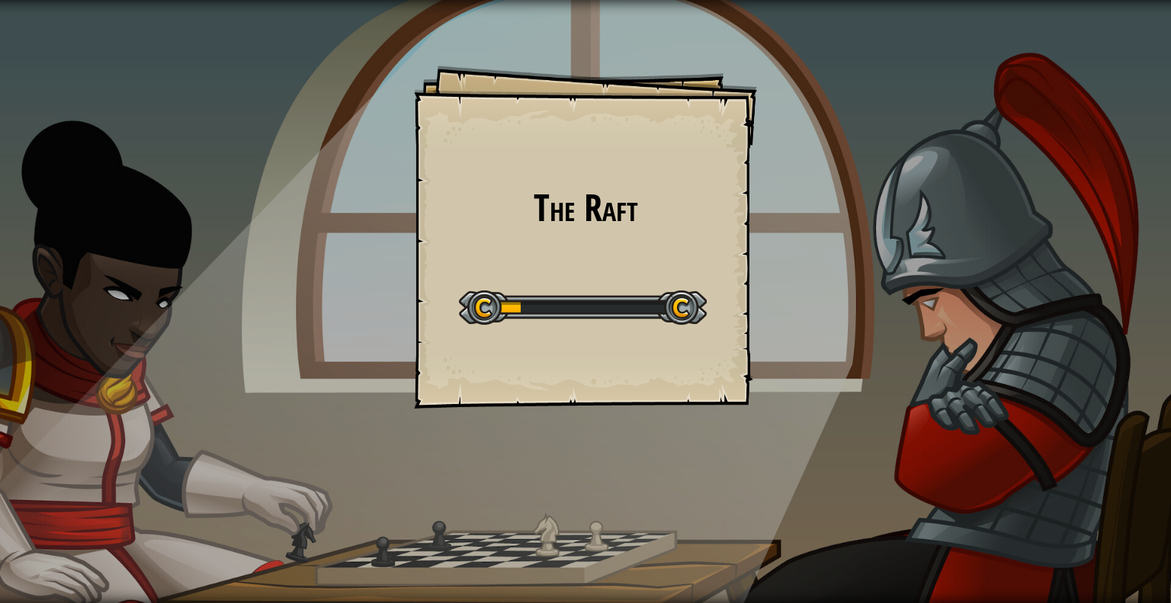
click at [1015, 411] on div "The Raft Goals Start Level Error loading from server. Try refreshing the page. …" at bounding box center [585, 301] width 1171 height 603
click at [1018, 399] on div "The Raft Goals Start Level Error loading from server. Try refreshing the page. …" at bounding box center [585, 301] width 1171 height 603
click at [1021, 396] on div "The Raft Goals Start Level Error loading from server. Try refreshing the page. …" at bounding box center [585, 301] width 1171 height 603
click at [1010, 418] on div "The Raft Goals Start Level Error loading from server. Try refreshing the page. …" at bounding box center [585, 301] width 1171 height 603
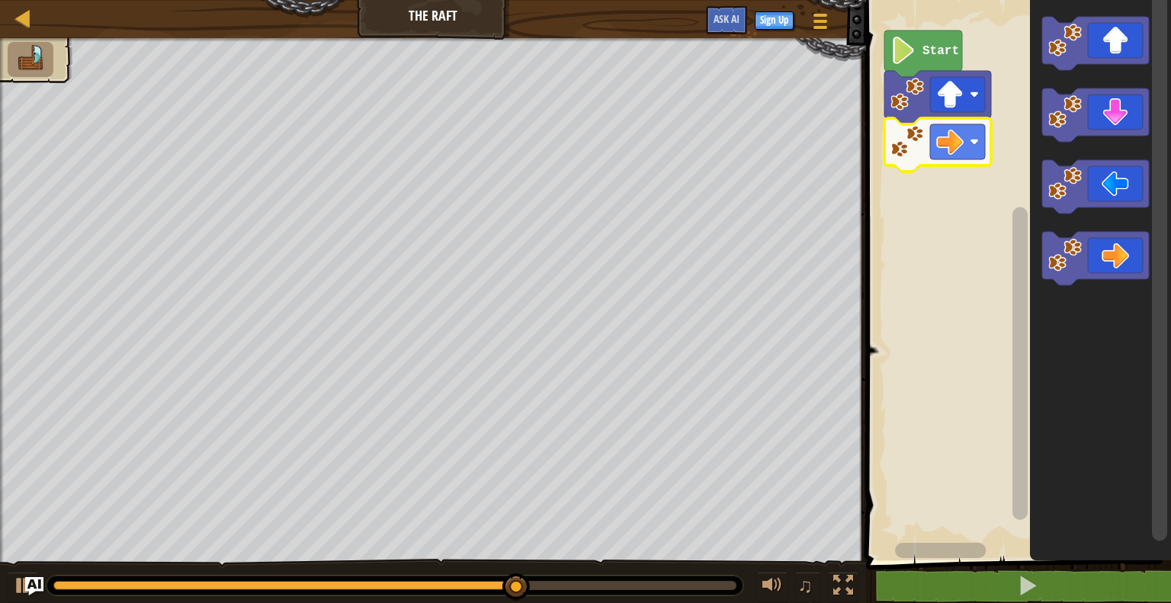
click at [1116, 249] on icon "Blockly Workspace" at bounding box center [1095, 258] width 107 height 53
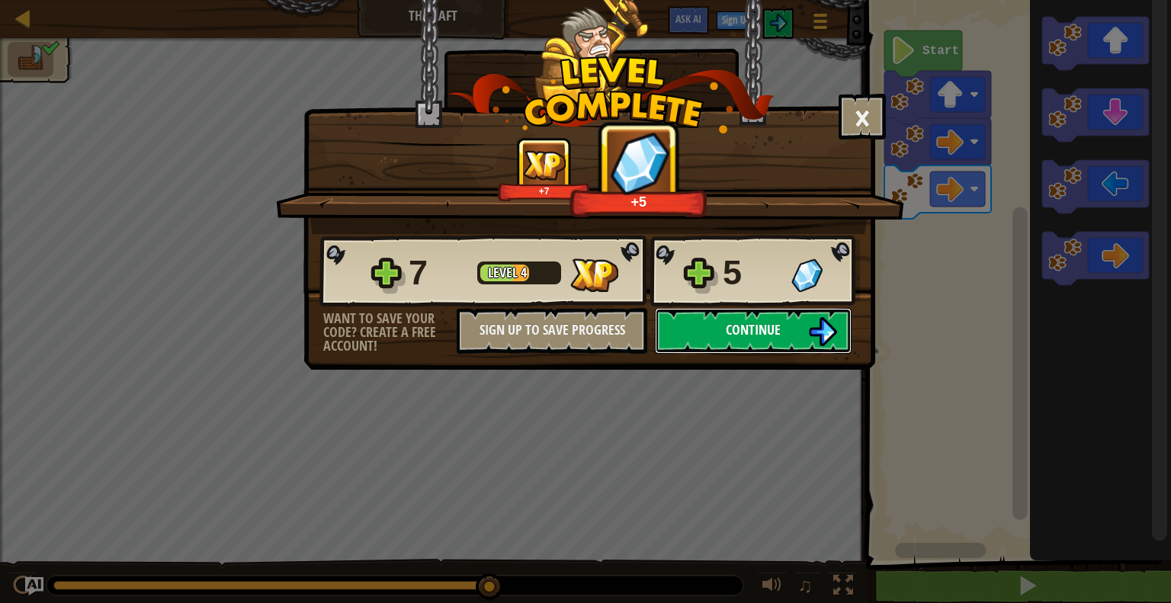
click at [777, 347] on button "Continue" at bounding box center [753, 331] width 197 height 46
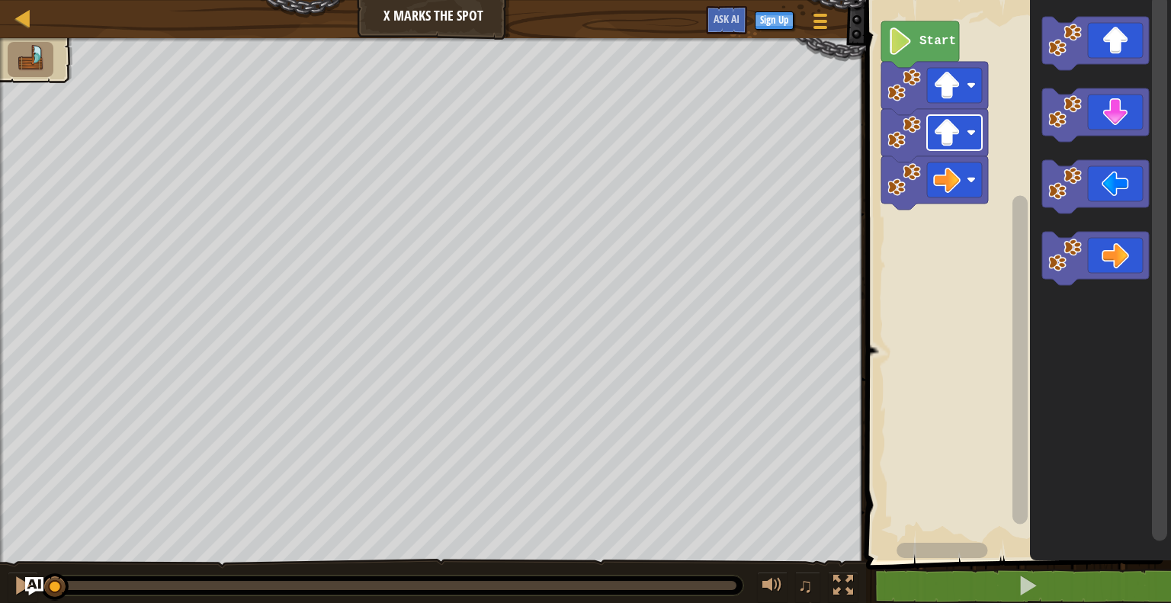
click at [1108, 265] on icon "Blockly Workspace" at bounding box center [1095, 258] width 107 height 53
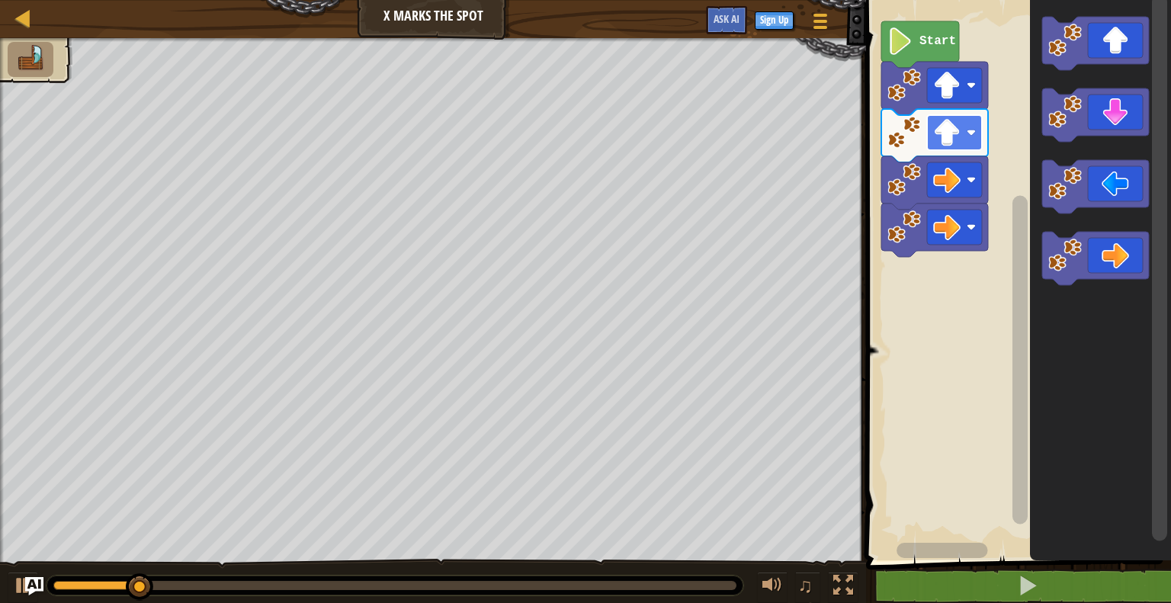
click at [1104, 282] on rect "Blockly Workspace" at bounding box center [1095, 258] width 107 height 53
click at [1123, 253] on icon "Blockly Workspace" at bounding box center [1095, 258] width 107 height 53
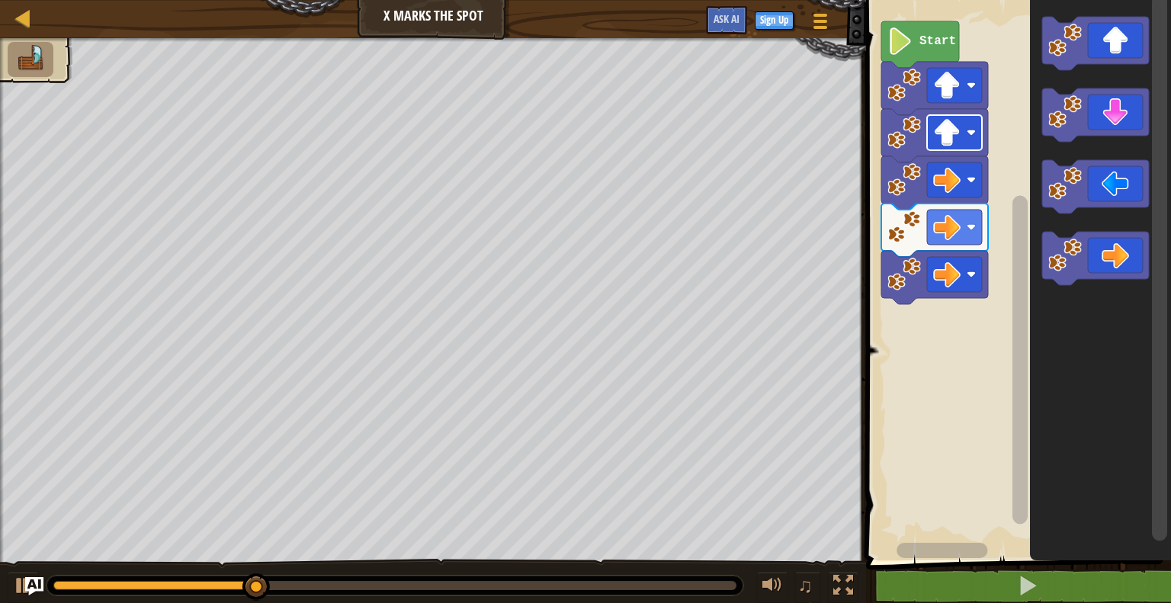
click at [1104, 125] on icon "Blockly Workspace" at bounding box center [1095, 114] width 107 height 53
click at [1118, 115] on icon "Blockly Workspace" at bounding box center [1095, 114] width 107 height 53
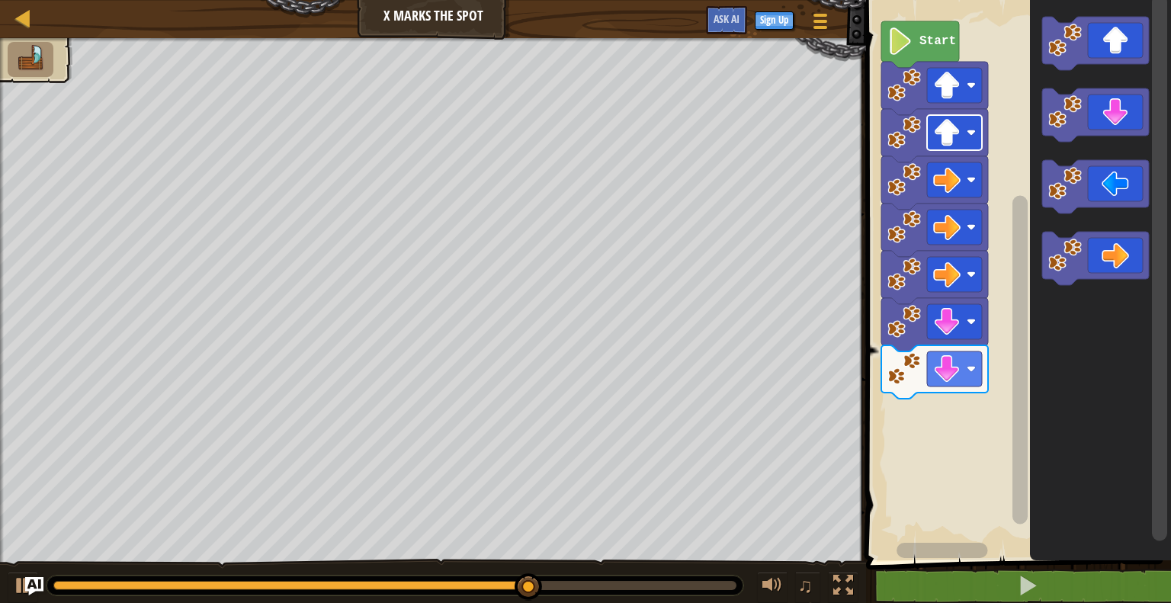
click at [1104, 187] on icon "Blockly Workspace" at bounding box center [1095, 186] width 107 height 53
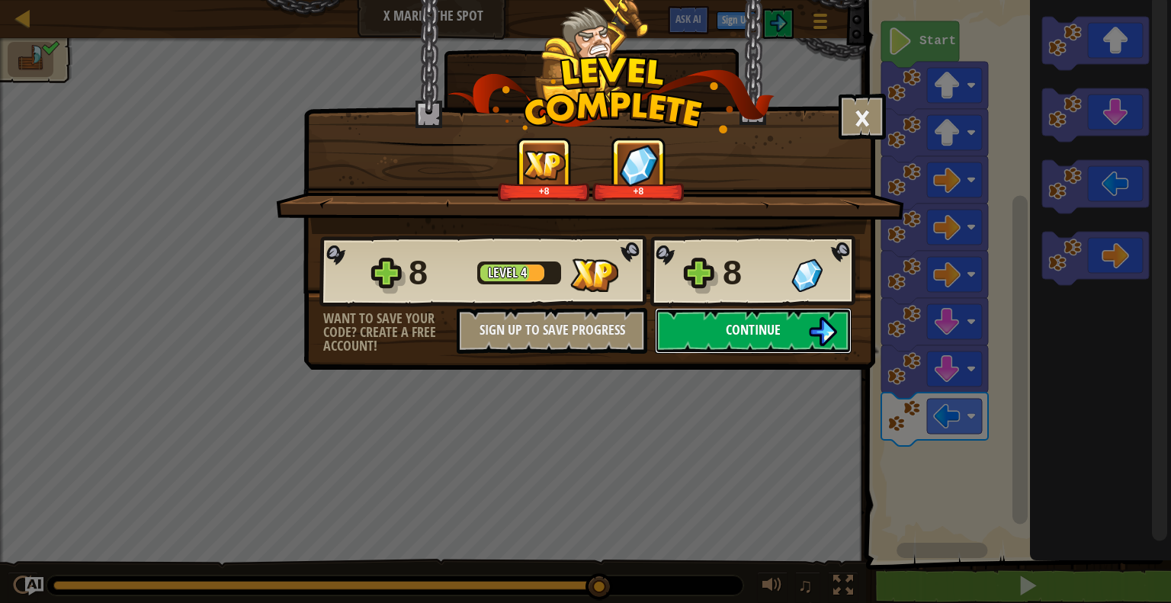
click at [739, 324] on span "Continue" at bounding box center [753, 329] width 55 height 19
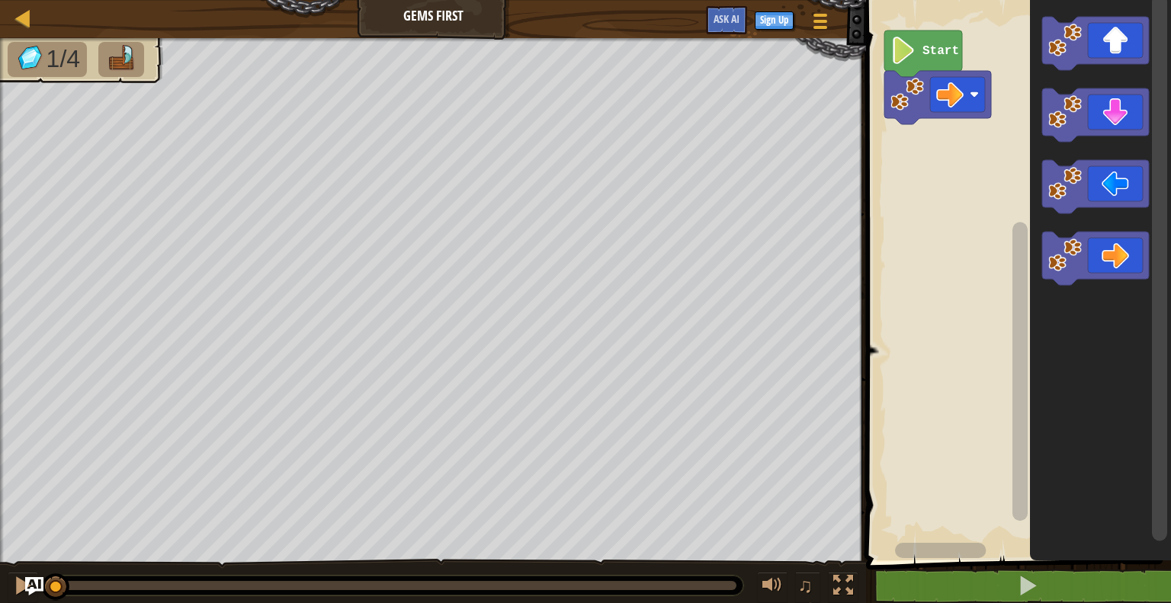
click at [1118, 261] on icon "Blockly Workspace" at bounding box center [1095, 258] width 107 height 53
click at [1119, 257] on icon "Blockly Workspace" at bounding box center [1095, 258] width 107 height 53
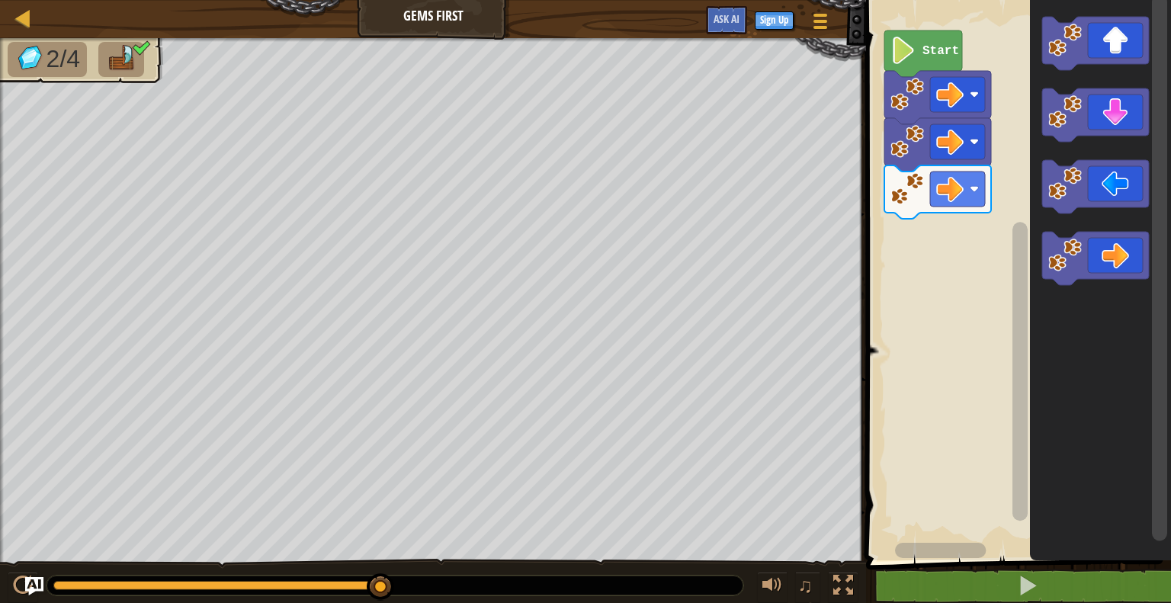
click at [1107, 188] on icon "Blockly Workspace" at bounding box center [1095, 186] width 107 height 53
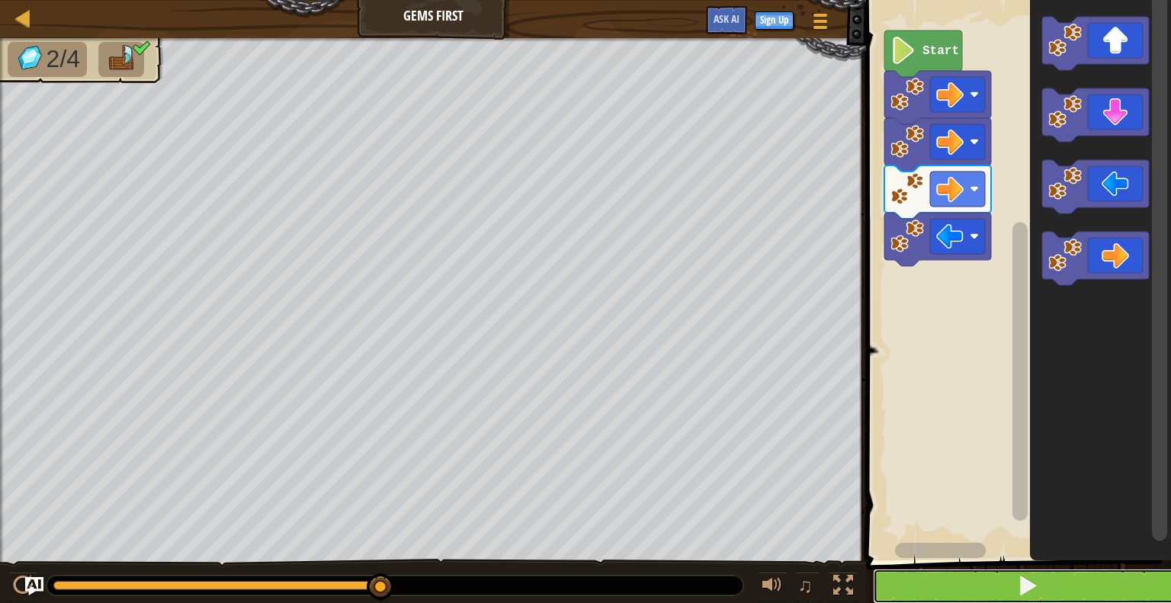
click at [1013, 591] on button at bounding box center [1027, 586] width 309 height 35
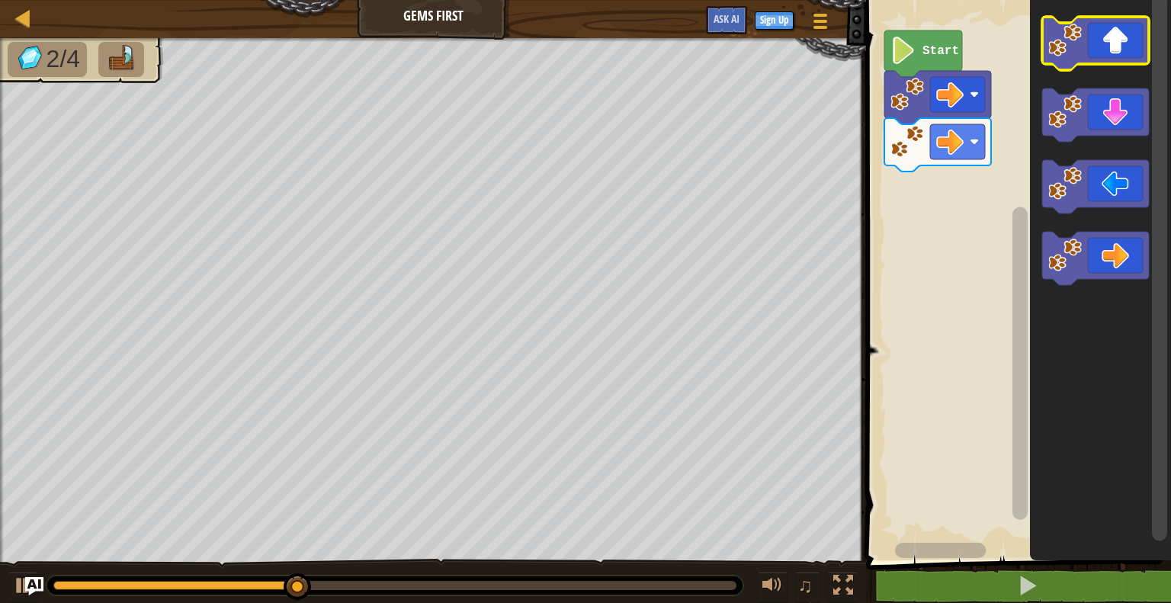
click at [1115, 54] on icon "Blockly Workspace" at bounding box center [1095, 43] width 107 height 53
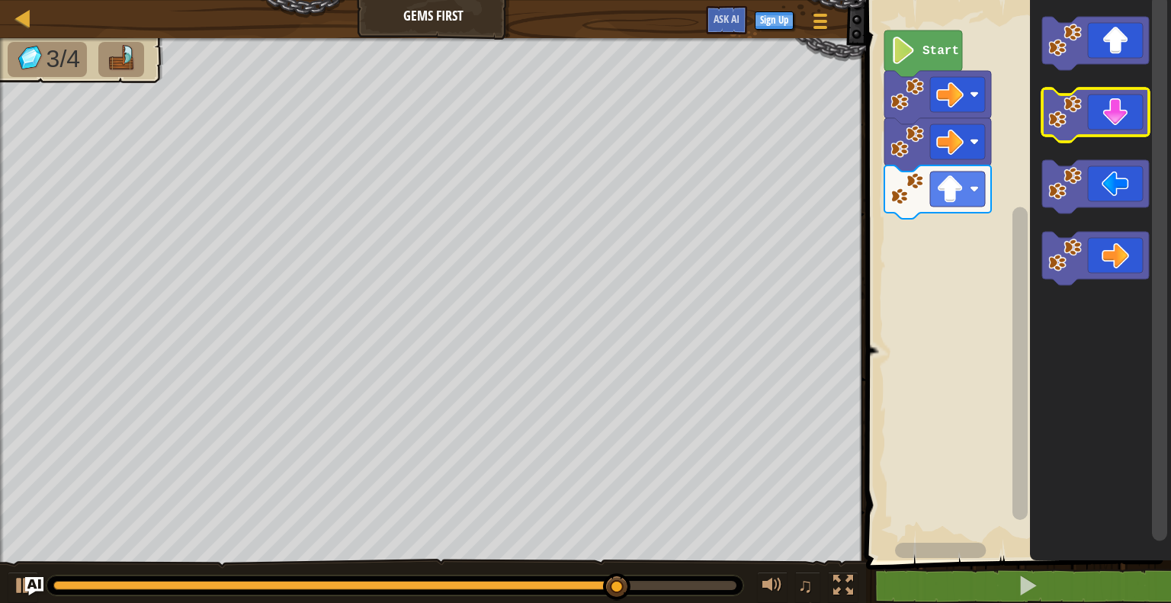
click at [1134, 118] on icon "Blockly Workspace" at bounding box center [1095, 114] width 107 height 53
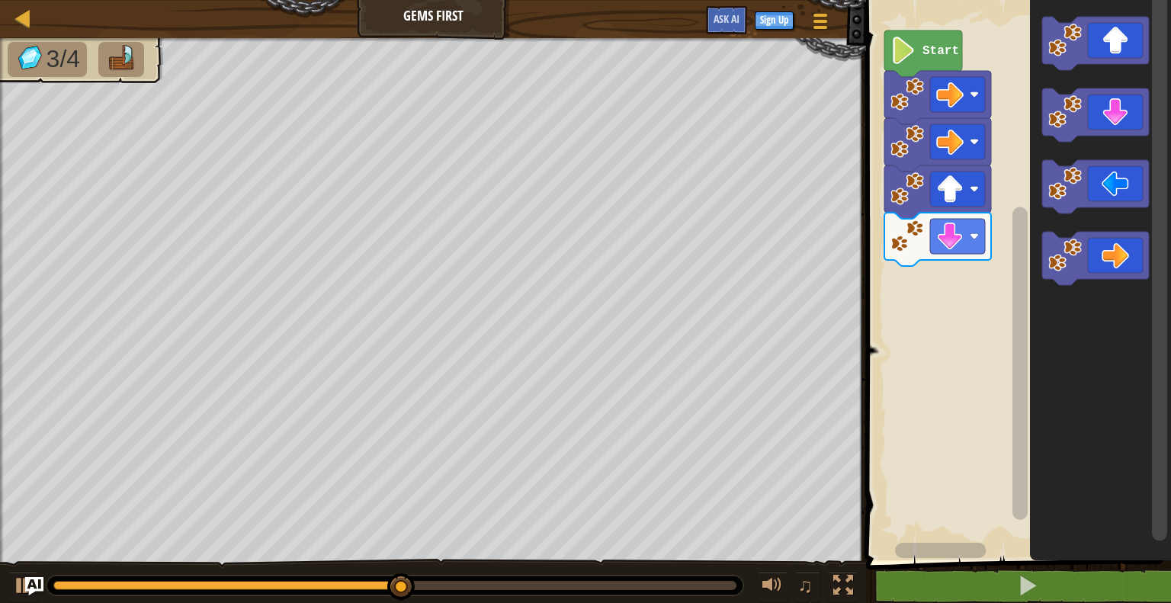
click at [1111, 120] on icon "Blockly Workspace" at bounding box center [1095, 114] width 107 height 53
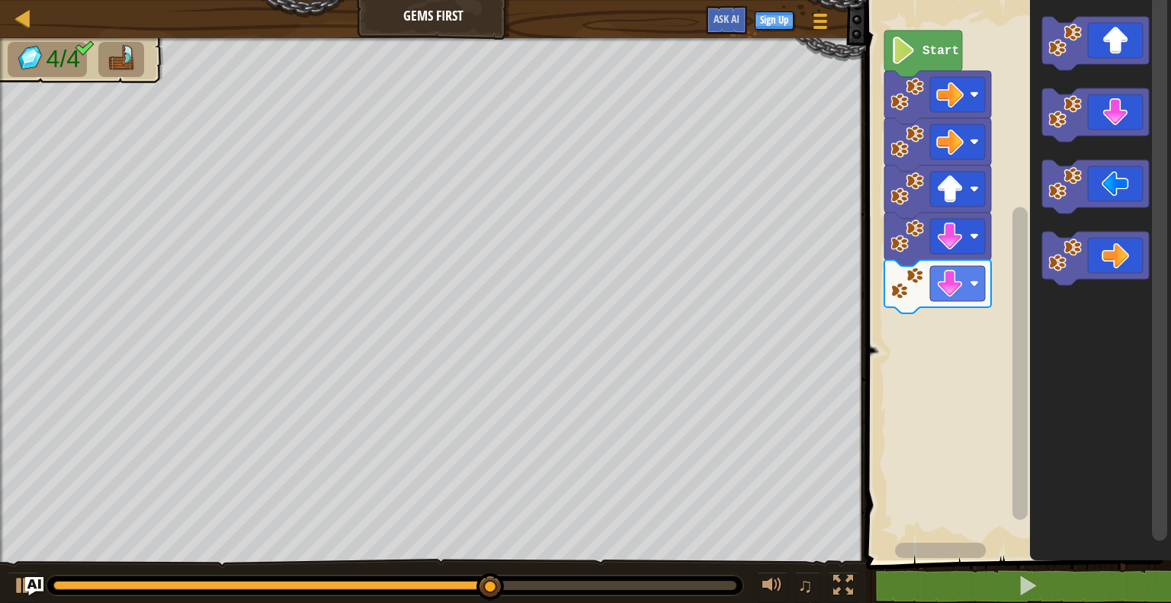
click at [1110, 62] on icon "Blockly Workspace" at bounding box center [1095, 43] width 107 height 53
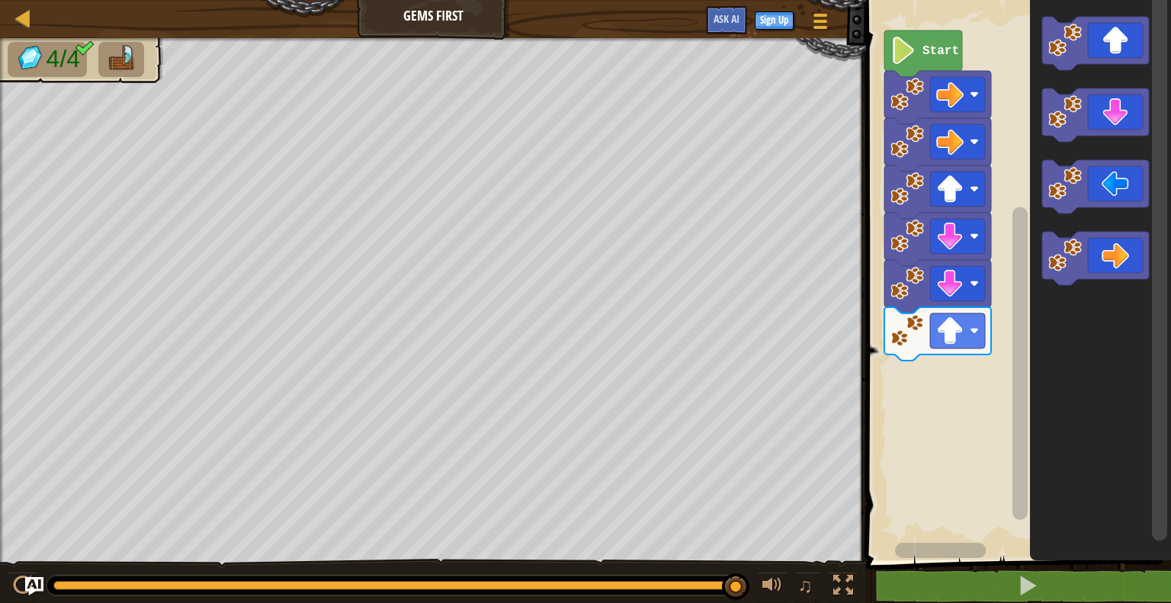
click at [1104, 274] on icon "Blockly Workspace" at bounding box center [1095, 258] width 107 height 53
click at [1101, 273] on icon "Blockly Workspace" at bounding box center [1095, 258] width 107 height 53
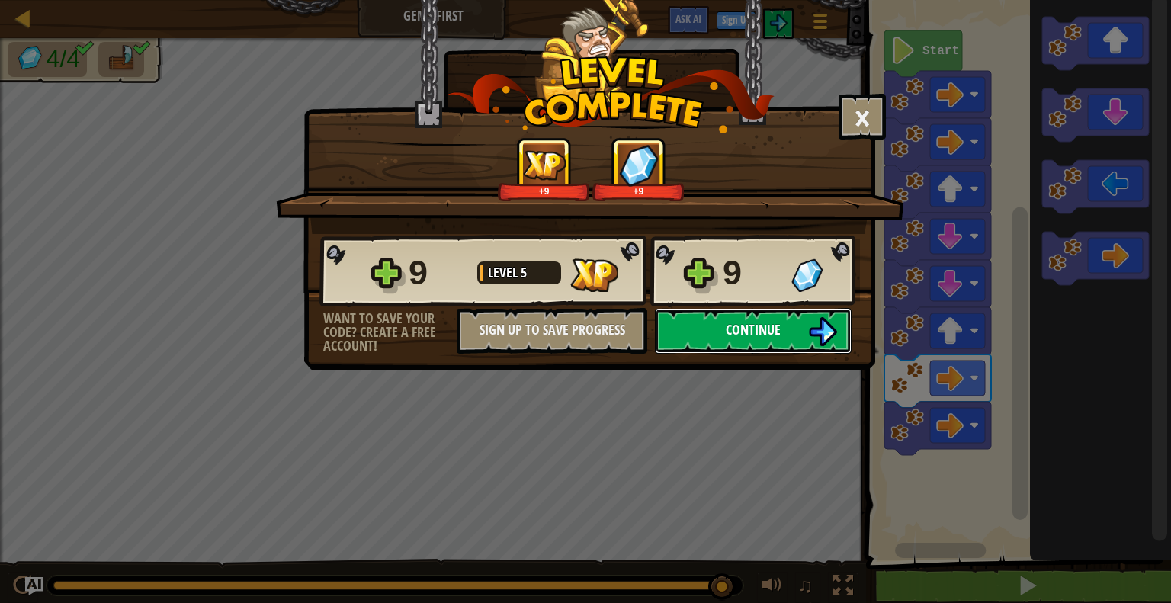
click at [736, 331] on span "Continue" at bounding box center [753, 329] width 55 height 19
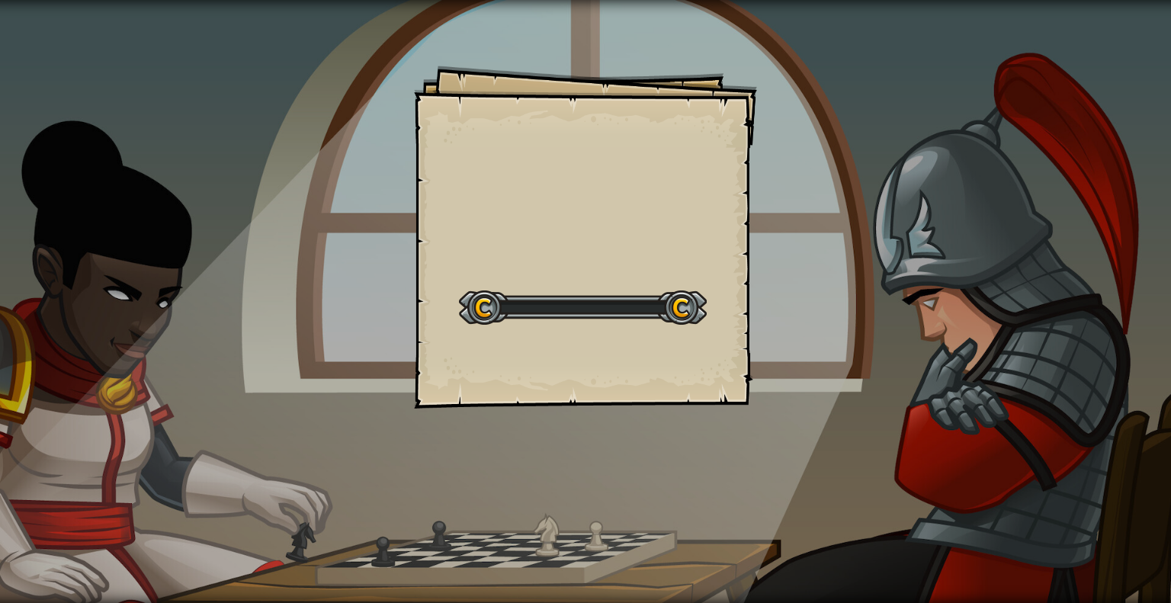
click at [1047, 440] on div "Goals Start Level Error loading from server. Try refreshing the page. You'll ne…" at bounding box center [585, 301] width 1171 height 603
click at [1058, 440] on div "Walk It Off Goals Start Level Error loading from server. Try refreshing the pag…" at bounding box center [585, 301] width 1171 height 603
click at [1059, 440] on div "Walk It Off Goals Start Level Error loading from server. Try refreshing the pag…" at bounding box center [585, 301] width 1171 height 603
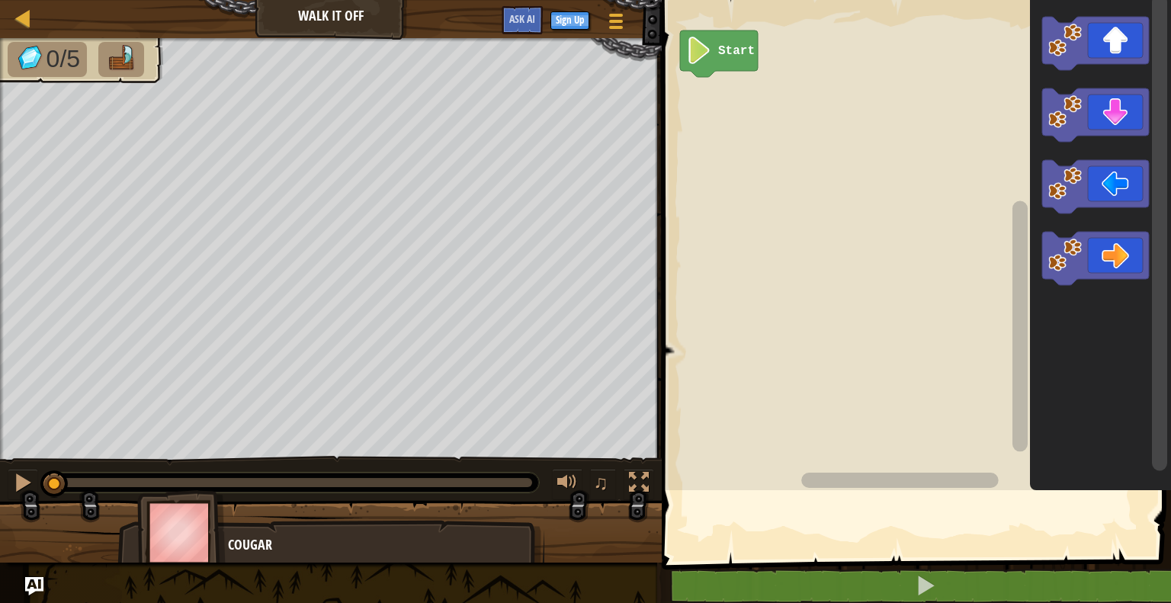
click at [1026, 488] on rect "Blockly Workspace" at bounding box center [1019, 480] width 19 height 19
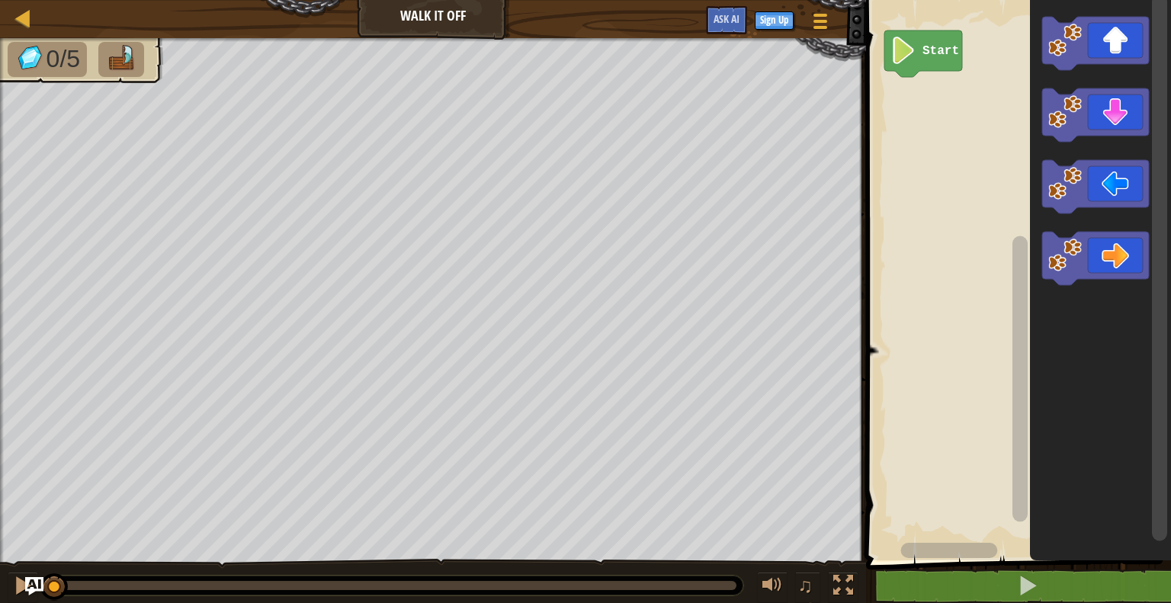
click at [1139, 39] on icon "Blockly Workspace" at bounding box center [1095, 43] width 107 height 53
click at [1122, 45] on icon "Blockly Workspace" at bounding box center [1095, 43] width 107 height 53
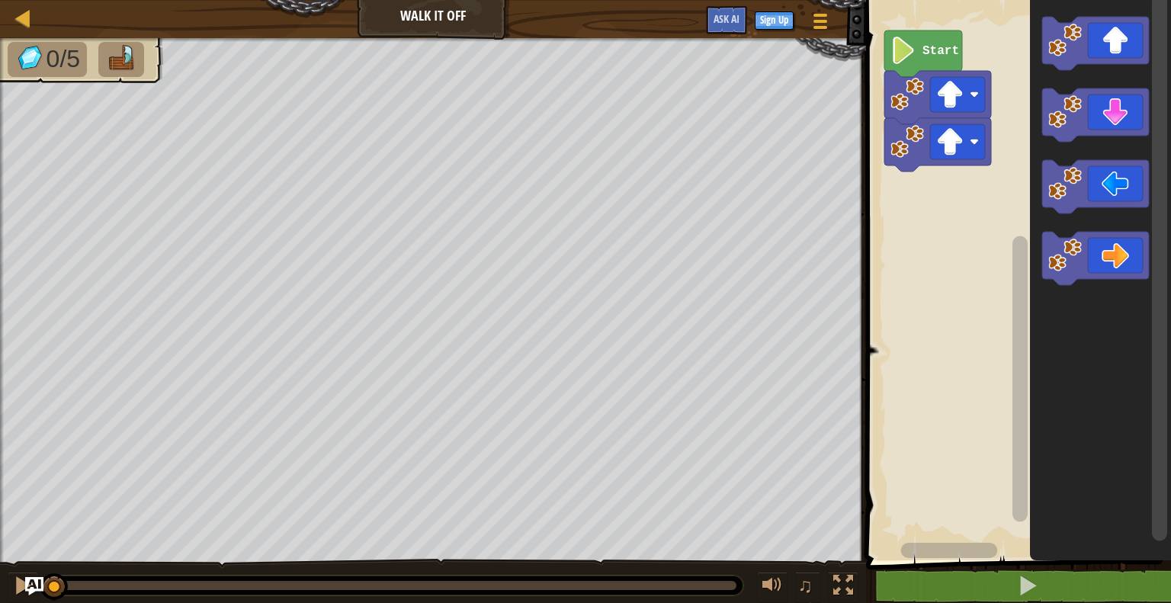
click at [1113, 43] on icon "Blockly Workspace" at bounding box center [1095, 43] width 107 height 53
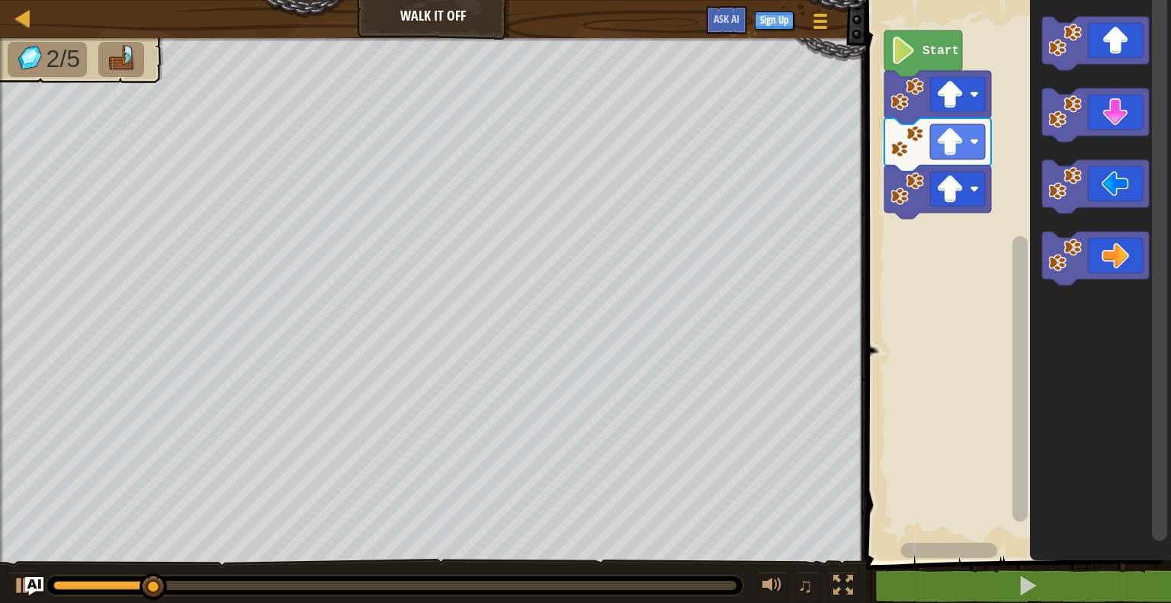
click at [1153, 250] on rect "Blockly Workspace" at bounding box center [1159, 268] width 15 height 547
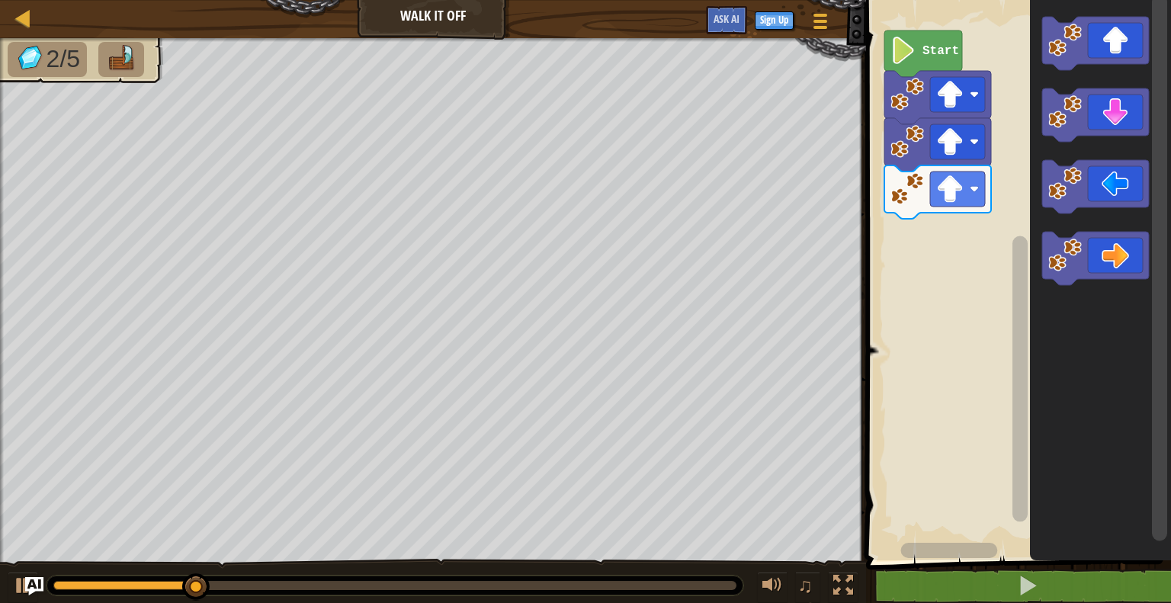
click at [1101, 259] on icon "Blockly Workspace" at bounding box center [1095, 258] width 107 height 53
click at [1107, 259] on icon "Blockly Workspace" at bounding box center [1095, 258] width 107 height 53
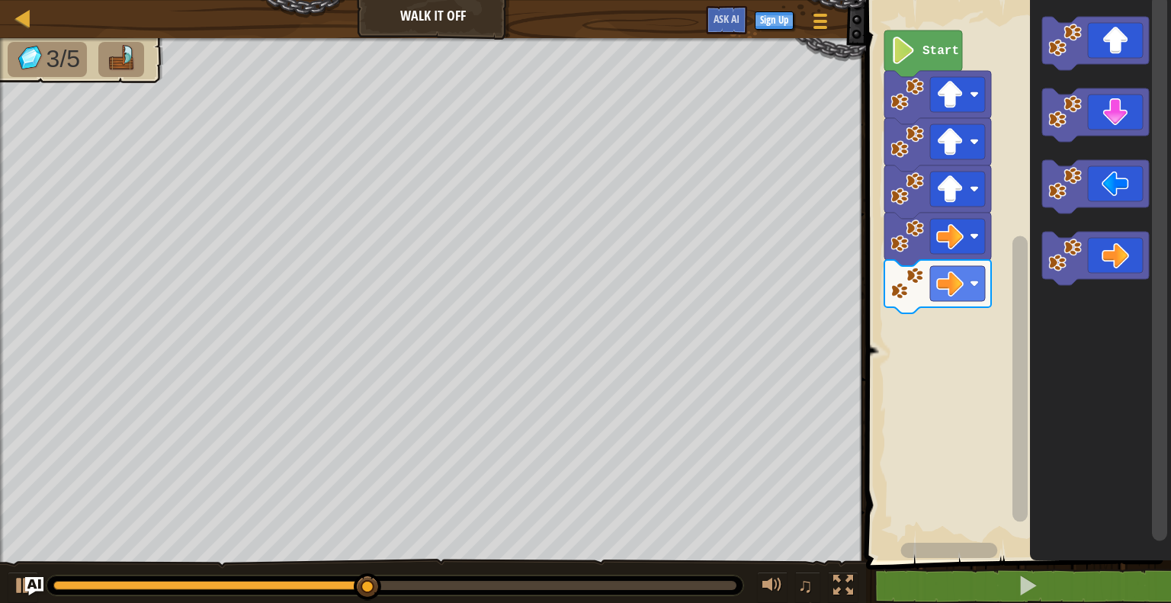
click at [1118, 255] on icon "Blockly Workspace" at bounding box center [1095, 258] width 107 height 53
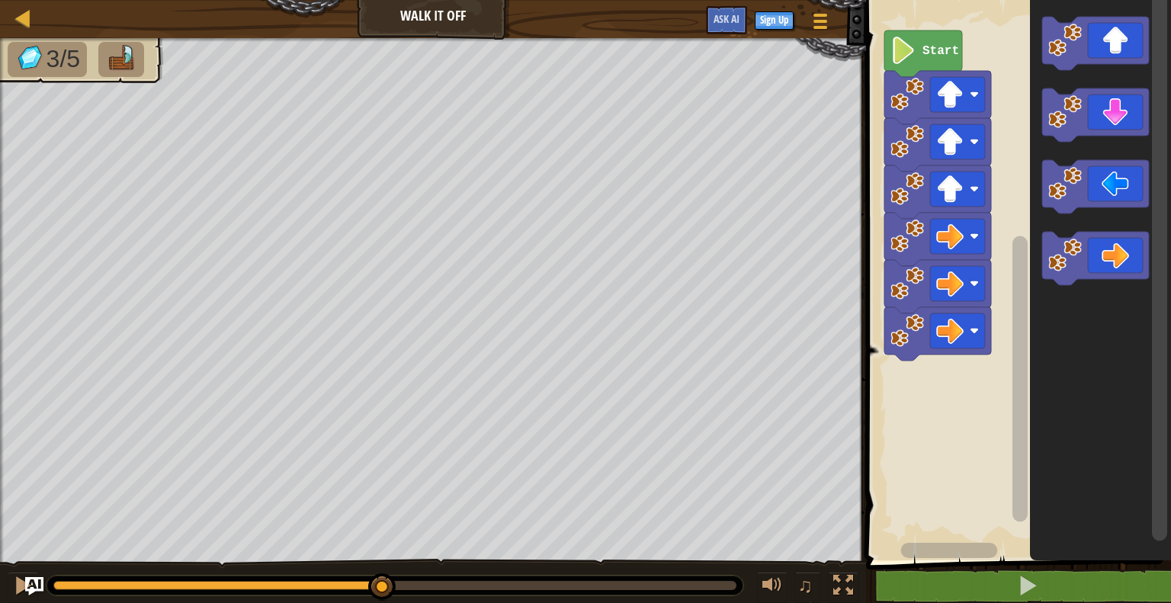
click at [1126, 264] on icon "Blockly Workspace" at bounding box center [1095, 258] width 107 height 53
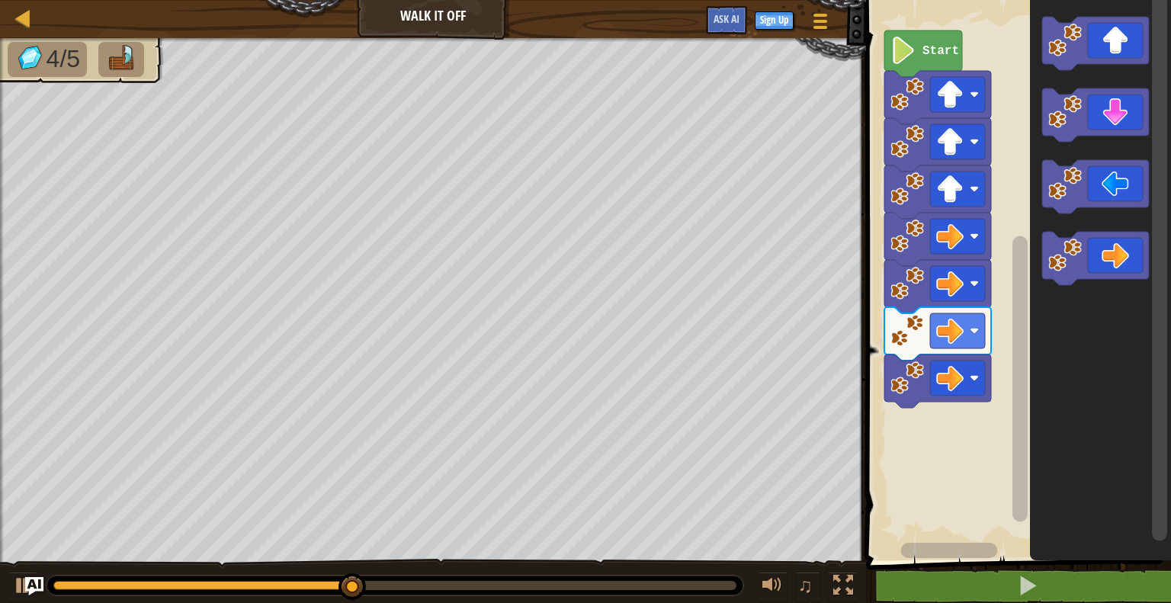
click at [1121, 44] on icon "Blockly Workspace" at bounding box center [1095, 43] width 107 height 53
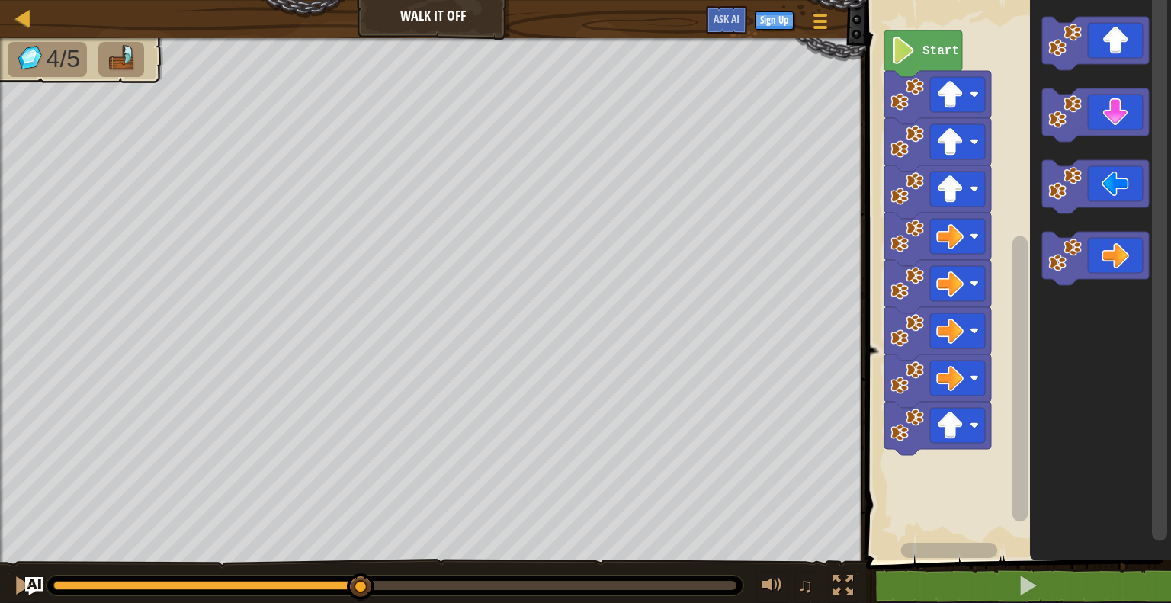
click at [1116, 46] on icon "Blockly Workspace" at bounding box center [1095, 43] width 107 height 53
click at [1111, 46] on icon "Blockly Workspace" at bounding box center [1095, 43] width 107 height 53
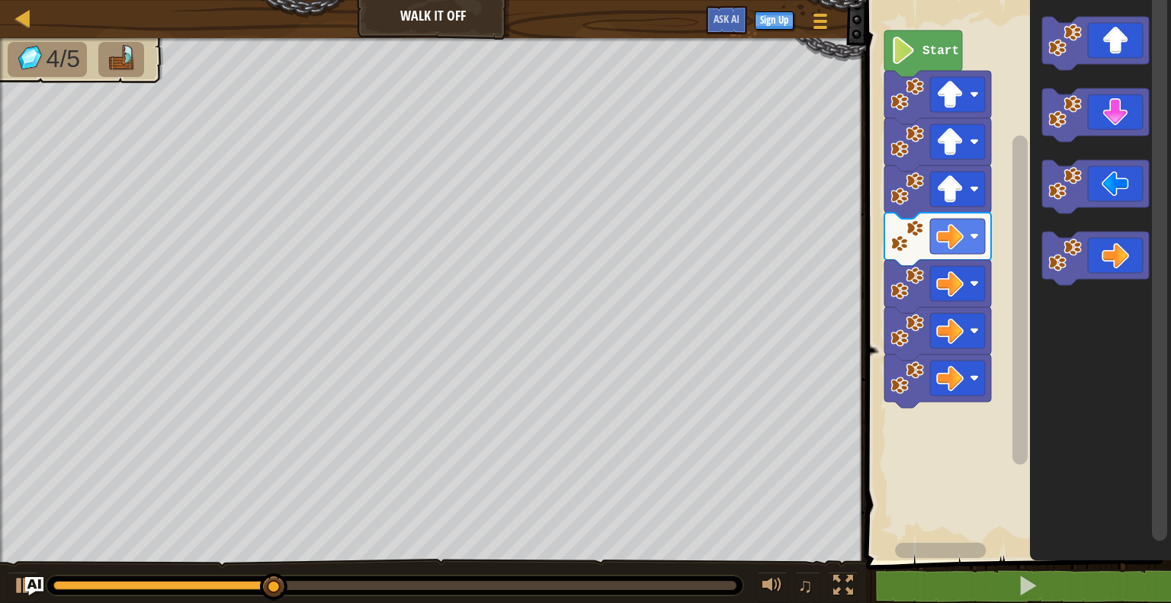
click at [1128, 120] on icon "Blockly Workspace" at bounding box center [1095, 114] width 107 height 53
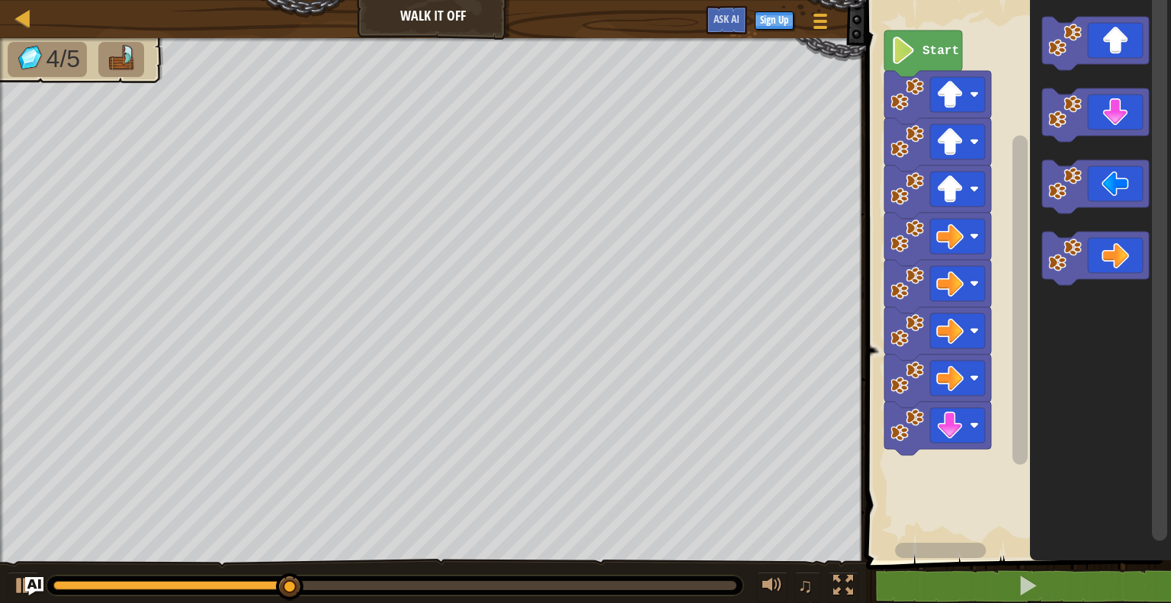
click at [1142, 111] on icon "Blockly Workspace" at bounding box center [1095, 114] width 107 height 53
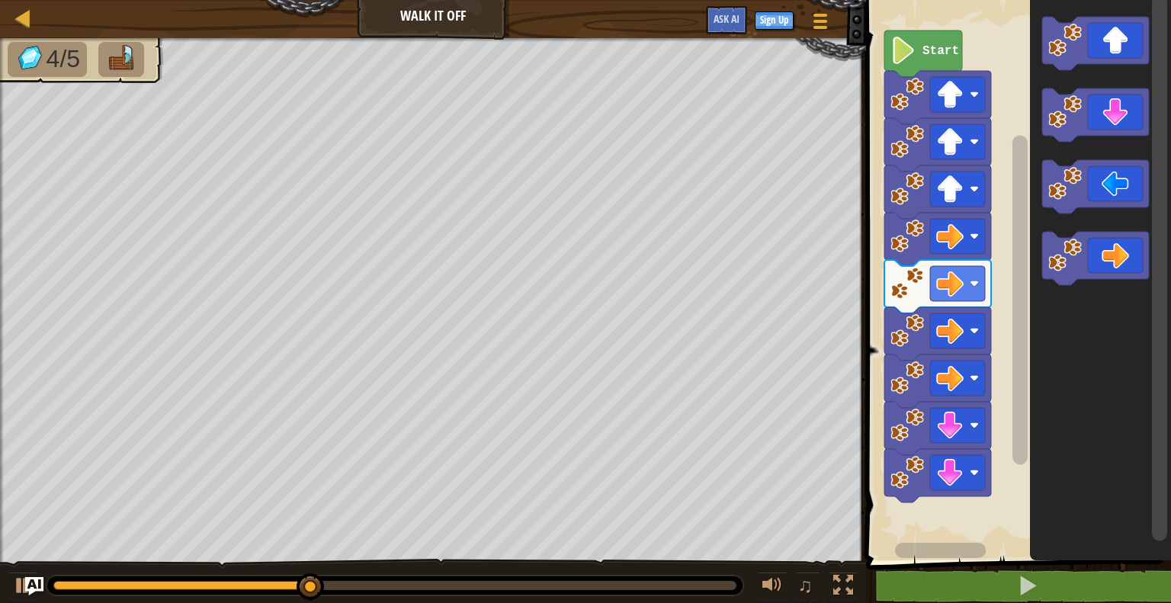
click at [1140, 116] on icon "Blockly Workspace" at bounding box center [1095, 114] width 107 height 53
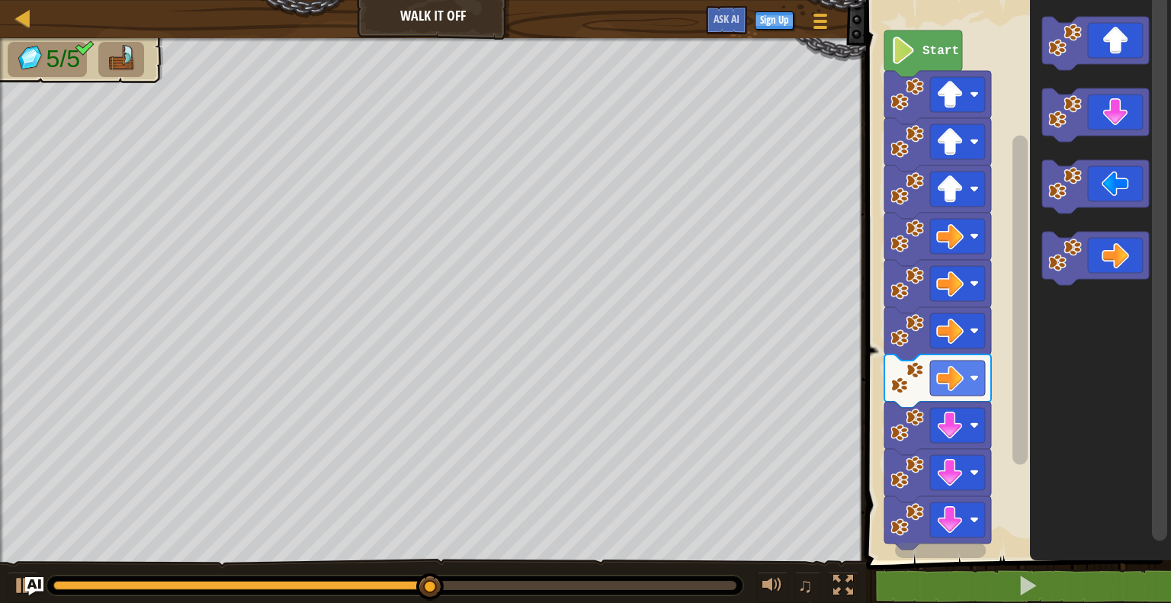
click at [1107, 192] on icon "Blockly Workspace" at bounding box center [1095, 186] width 107 height 53
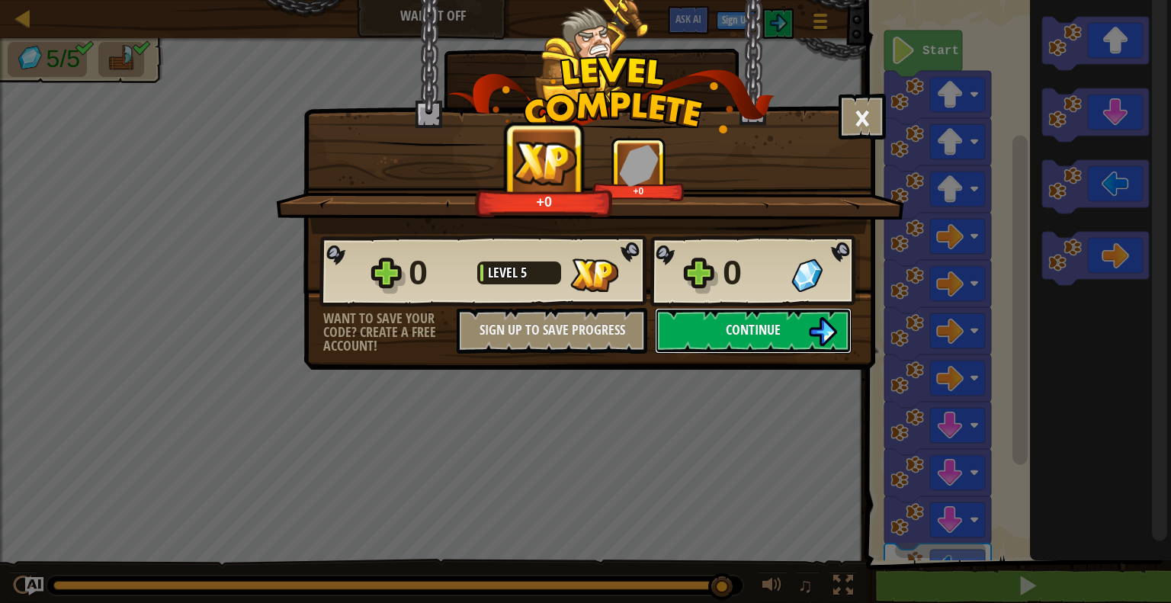
click at [822, 325] on img at bounding box center [822, 331] width 29 height 29
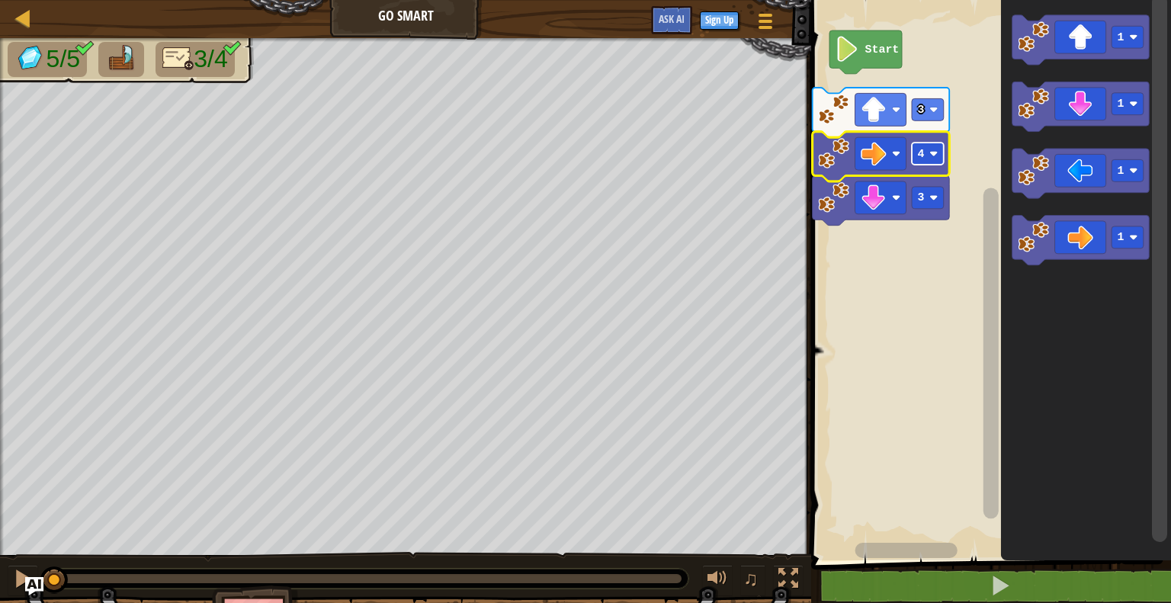
click at [926, 155] on rect "Blockly Workspace" at bounding box center [928, 154] width 32 height 22
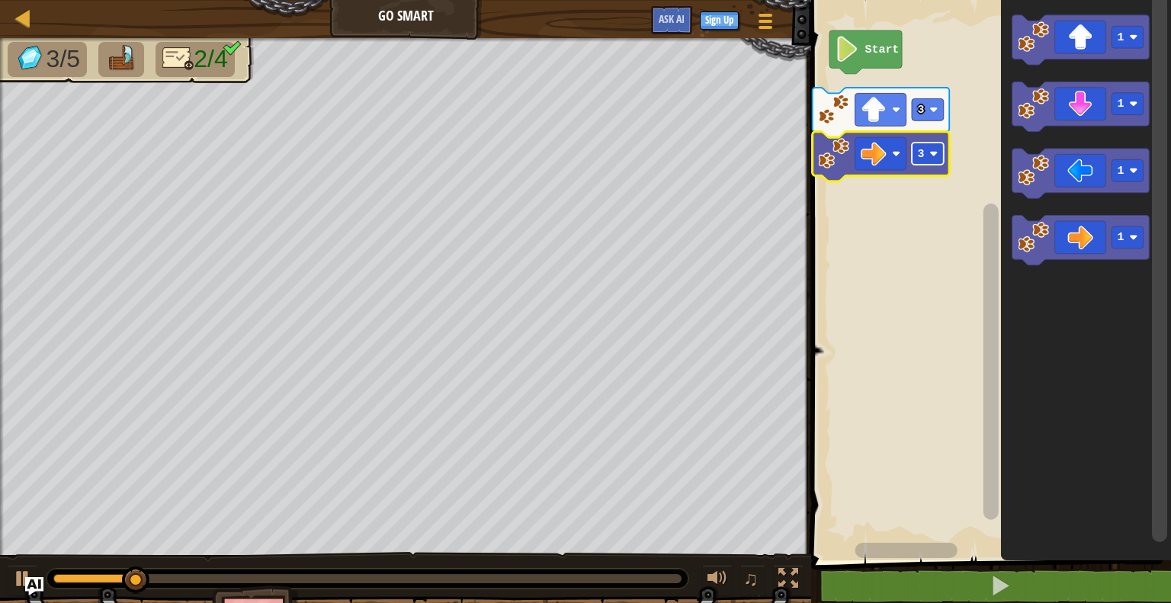
click at [928, 160] on rect "Blockly Workspace" at bounding box center [928, 154] width 32 height 22
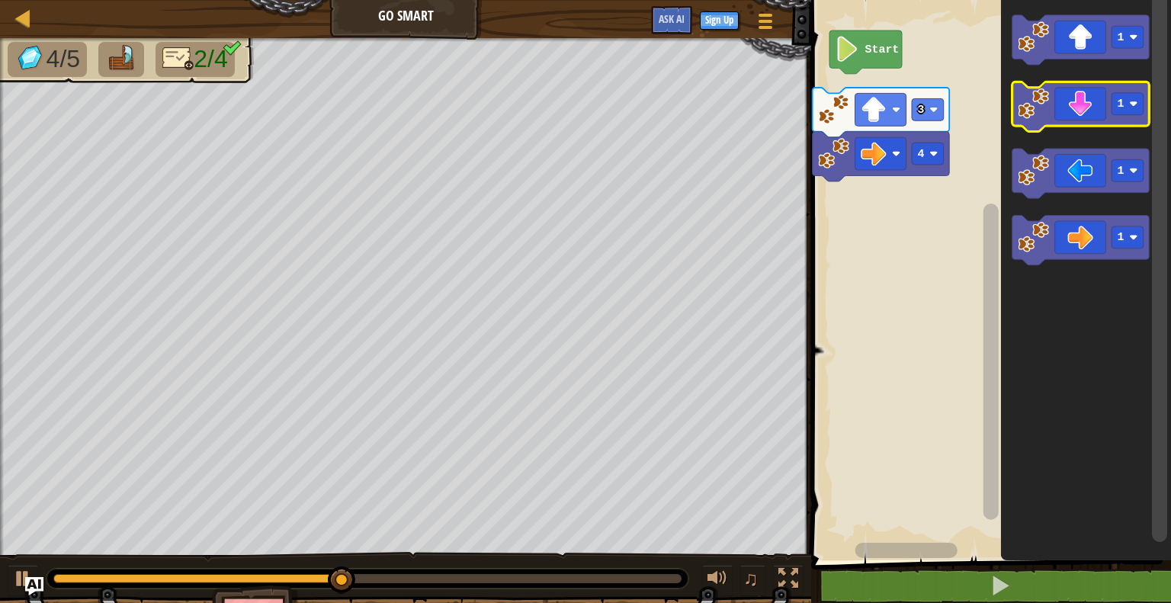
click at [1075, 120] on icon "Blockly Workspace" at bounding box center [1080, 107] width 137 height 50
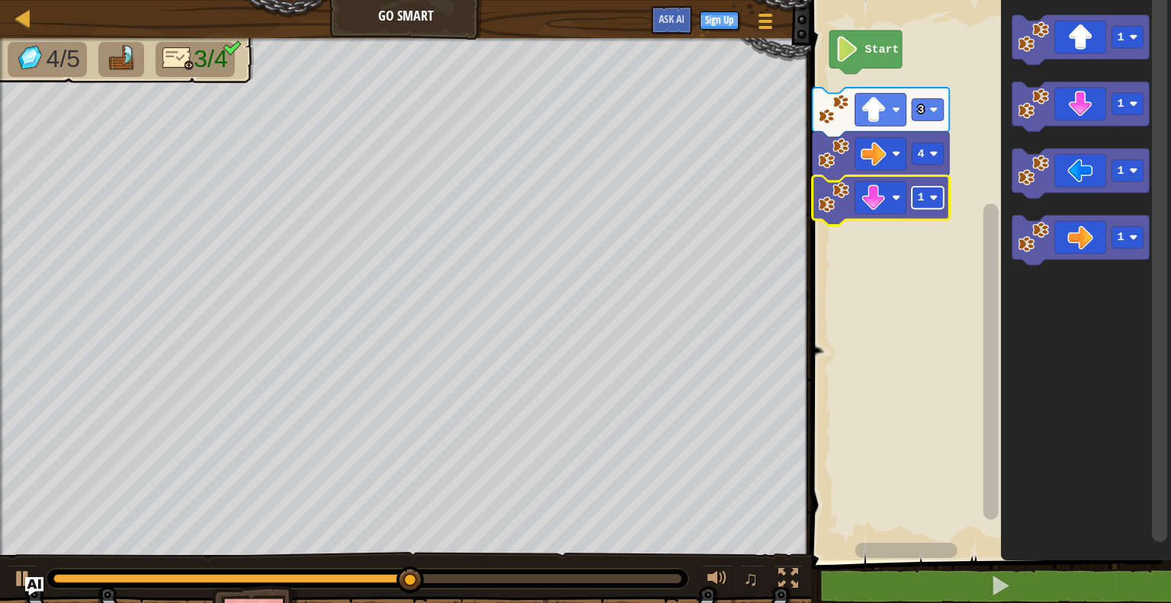
click at [938, 206] on rect "Blockly Workspace" at bounding box center [928, 198] width 32 height 22
click at [932, 194] on image "Blockly Workspace" at bounding box center [934, 198] width 8 height 8
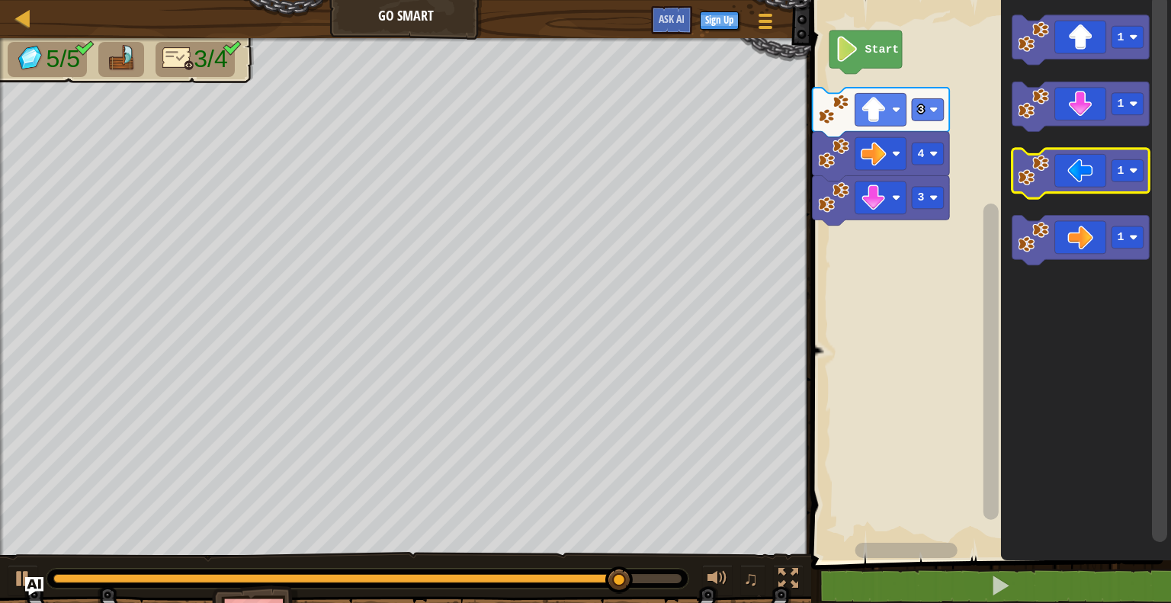
click at [1085, 182] on icon "Blockly Workspace" at bounding box center [1080, 174] width 137 height 50
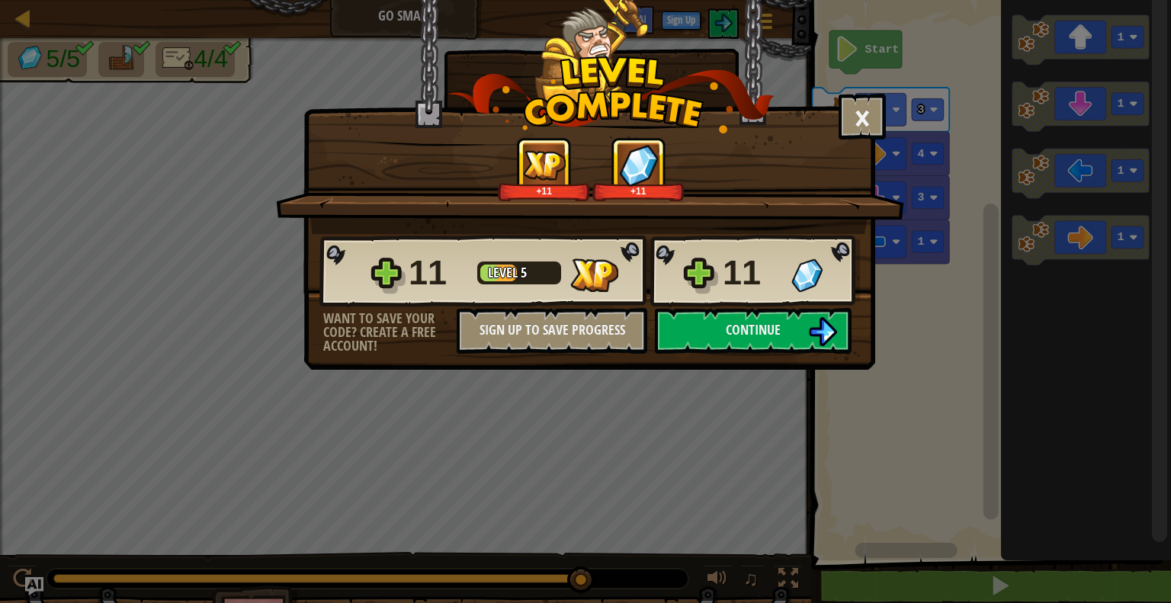
click at [976, 275] on div "× How fun was this level? +11 +11 Reticulating Splines... 11 Level 5 11 Want to…" at bounding box center [585, 301] width 1171 height 603
click at [750, 309] on button "Continue" at bounding box center [753, 331] width 197 height 46
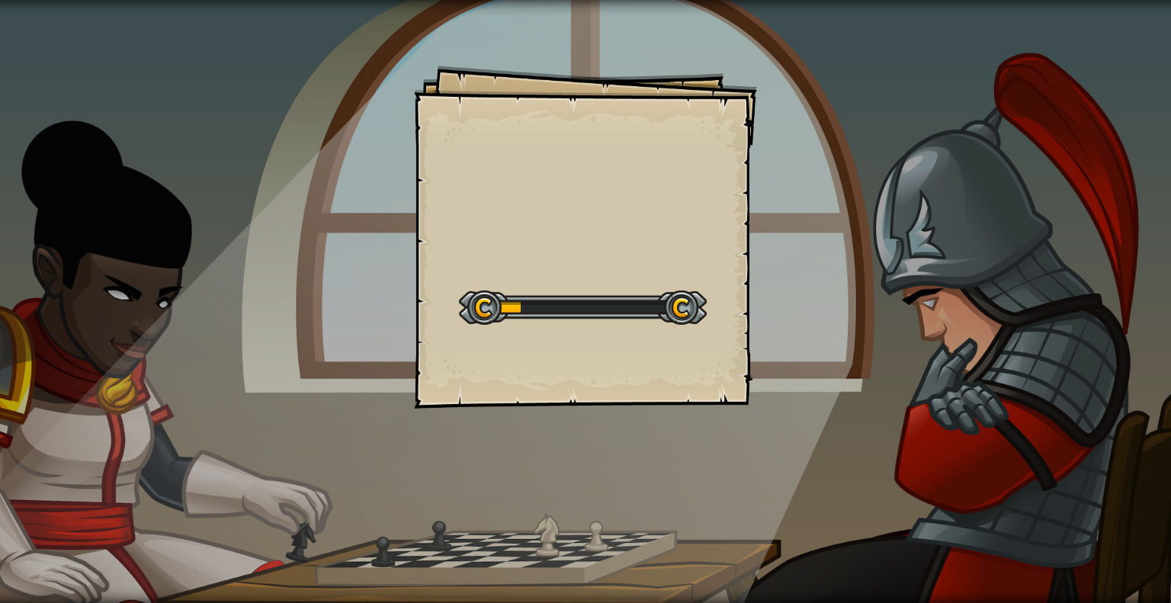
click at [745, 329] on div "Goals Start Level Error loading from server. Try refreshing the page. You'll ne…" at bounding box center [585, 237] width 343 height 343
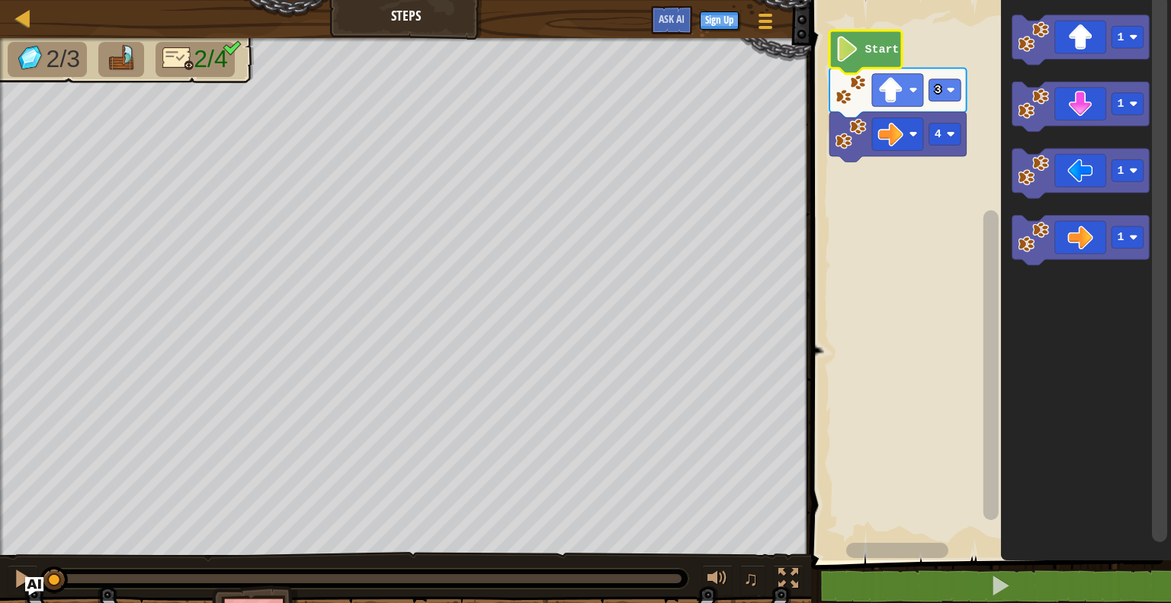
click at [854, 60] on image "Blockly Workspace" at bounding box center [847, 49] width 24 height 26
click at [893, 51] on text "Start" at bounding box center [882, 49] width 34 height 12
click at [878, 33] on icon "Blockly Workspace" at bounding box center [865, 51] width 72 height 43
click at [855, 58] on image "Blockly Workspace" at bounding box center [847, 49] width 24 height 26
click at [943, 107] on icon "Blockly Workspace" at bounding box center [897, 93] width 137 height 50
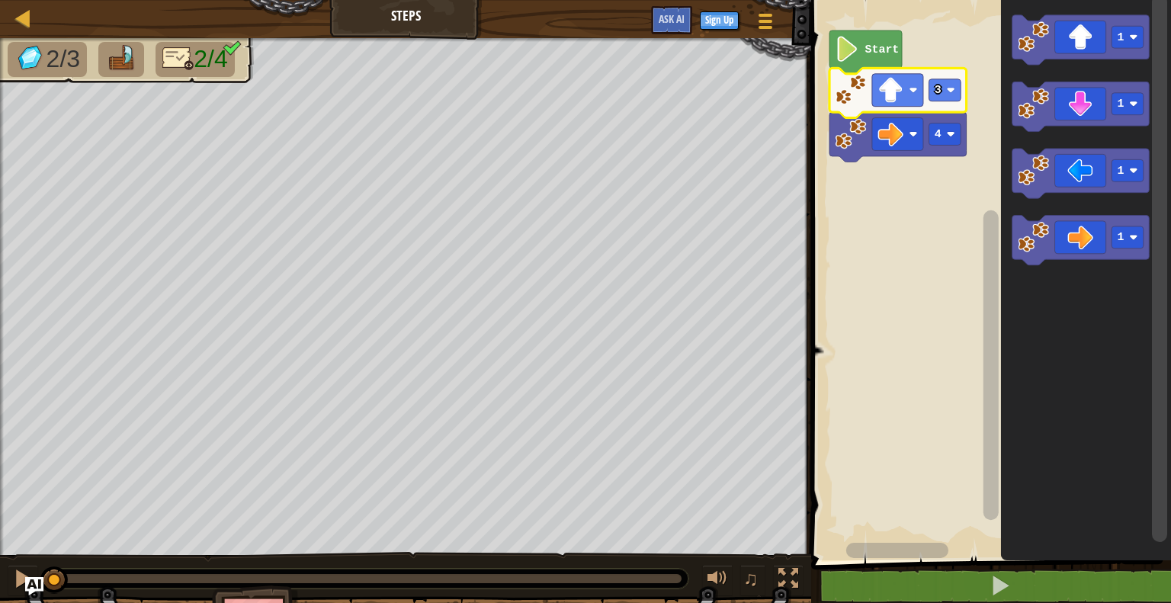
click at [878, 57] on icon "Blockly Workspace" at bounding box center [865, 51] width 72 height 43
click at [899, 82] on image "Blockly Workspace" at bounding box center [891, 90] width 26 height 26
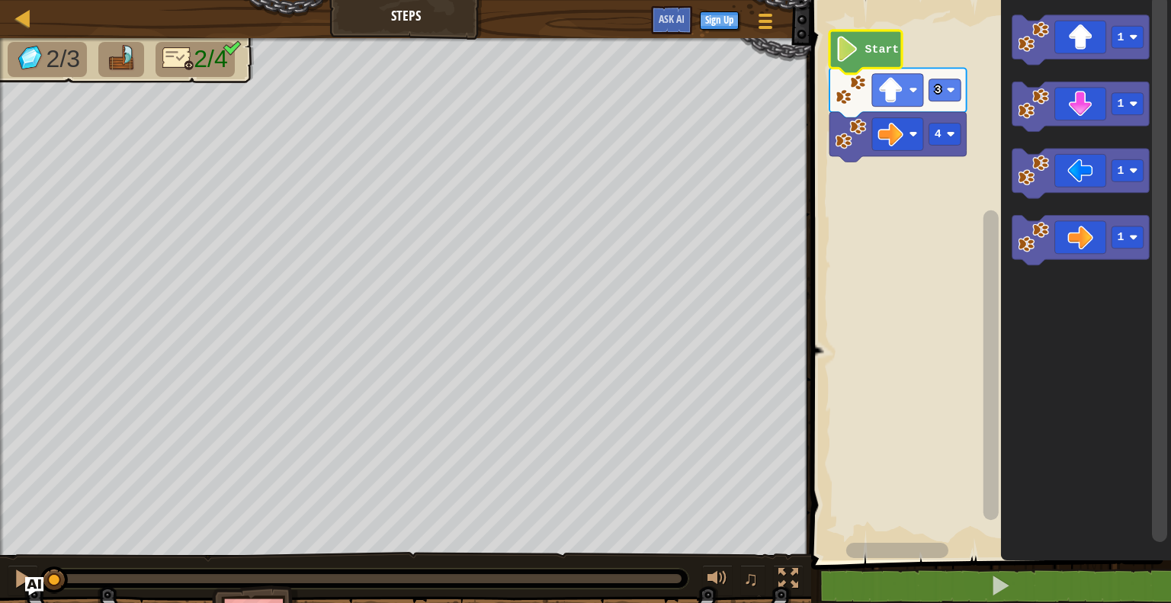
click at [875, 61] on icon "Blockly Workspace" at bounding box center [865, 51] width 72 height 43
click at [874, 57] on icon "Blockly Workspace" at bounding box center [865, 51] width 72 height 43
click at [917, 93] on image "Blockly Workspace" at bounding box center [913, 90] width 8 height 8
click at [952, 88] on image "Blockly Workspace" at bounding box center [951, 90] width 8 height 8
click at [872, 50] on text "Start" at bounding box center [882, 49] width 34 height 12
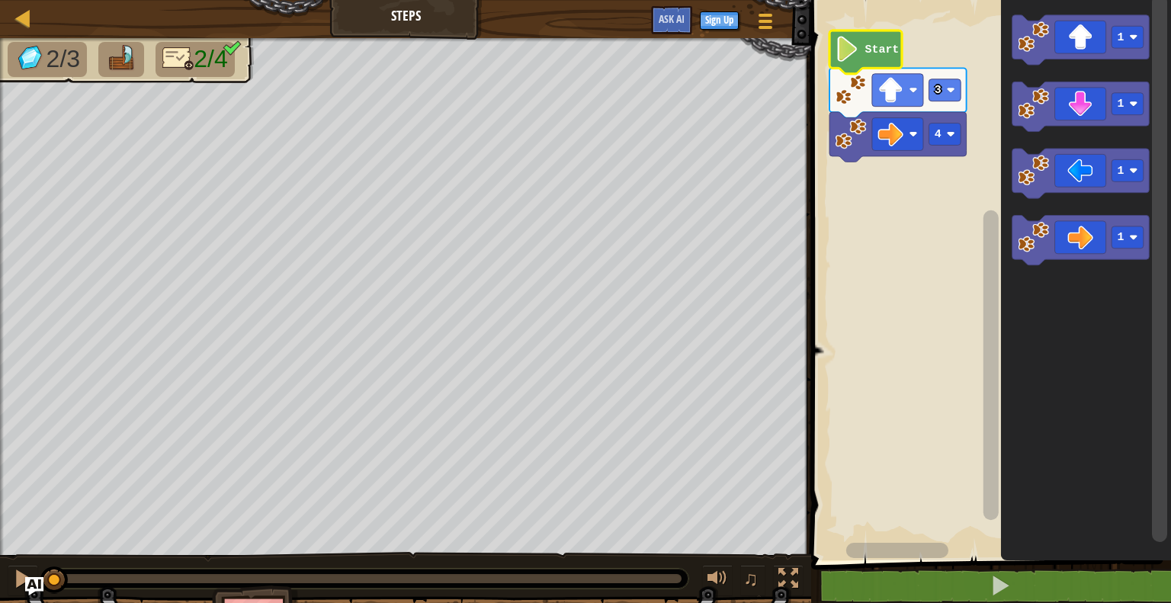
click at [855, 40] on image "Blockly Workspace" at bounding box center [847, 49] width 24 height 26
click at [855, 52] on image "Blockly Workspace" at bounding box center [847, 49] width 24 height 26
click at [864, 66] on icon "Blockly Workspace" at bounding box center [865, 51] width 72 height 43
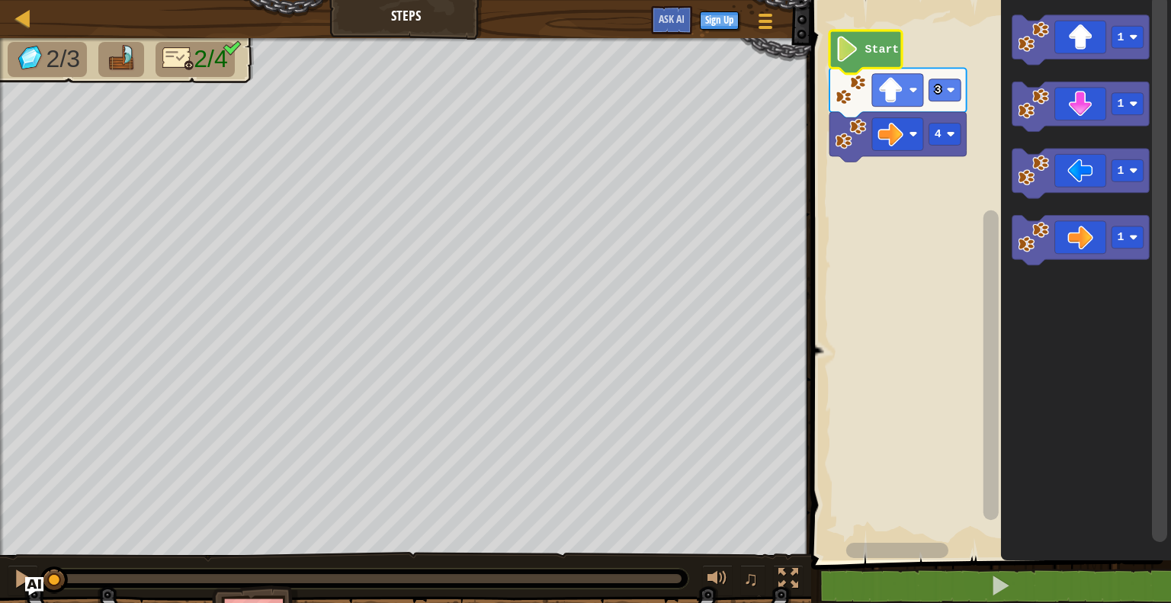
click at [864, 66] on icon "Blockly Workspace" at bounding box center [865, 51] width 72 height 43
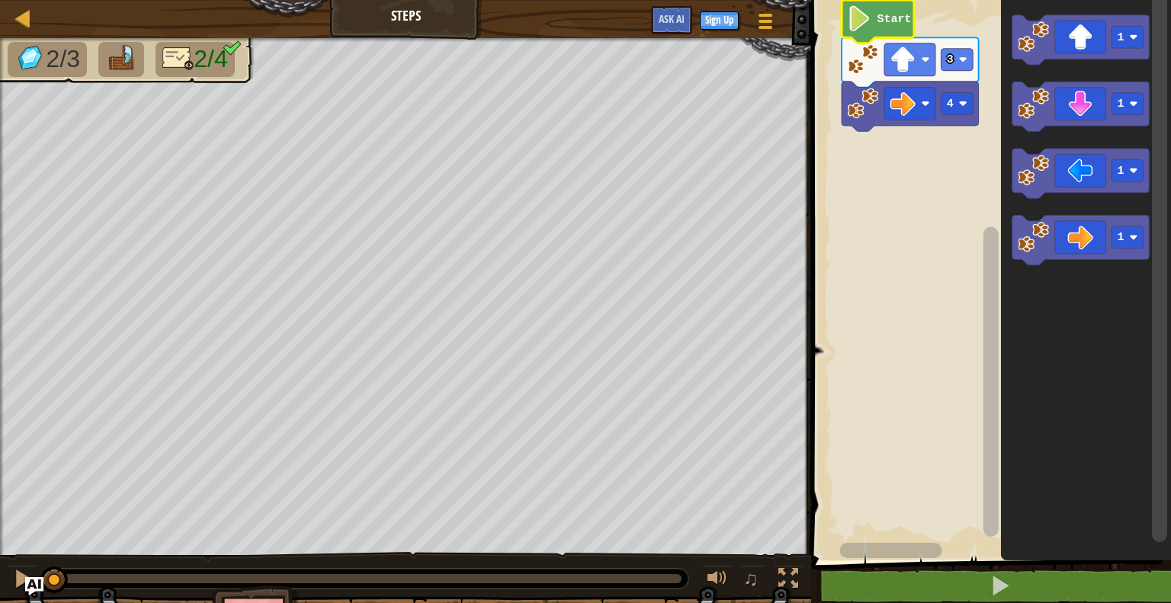
click at [876, 35] on icon "Blockly Workspace" at bounding box center [878, 21] width 72 height 43
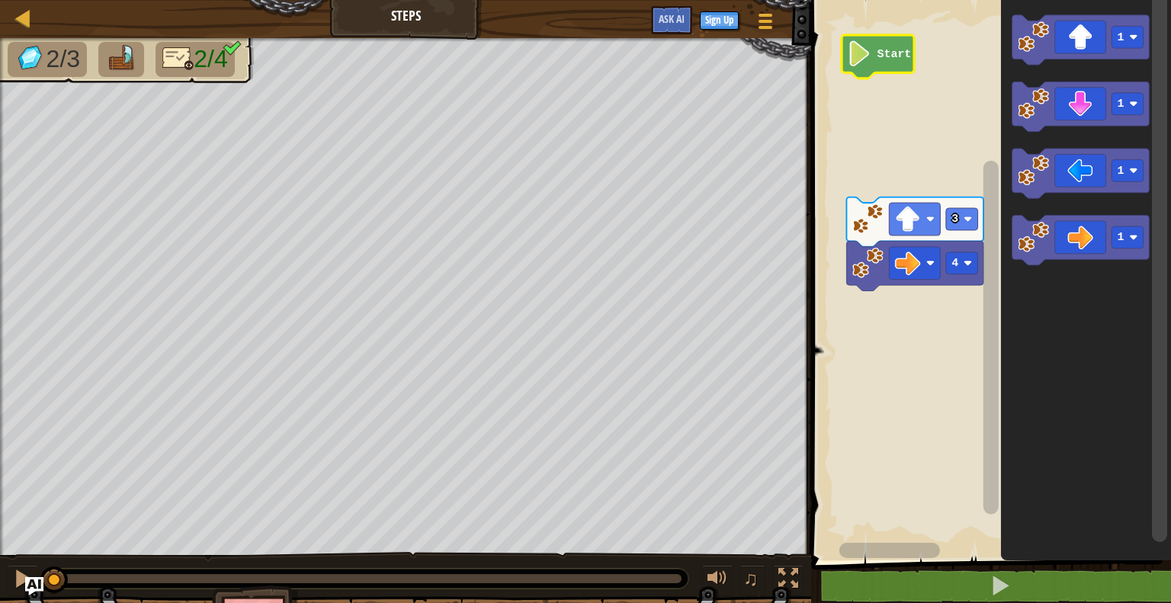
click at [884, 75] on rect "Blockly Workspace" at bounding box center [988, 276] width 364 height 568
click at [882, 74] on rect "Blockly Workspace" at bounding box center [988, 276] width 364 height 568
click at [878, 83] on rect "Blockly Workspace" at bounding box center [988, 276] width 364 height 568
click at [866, 53] on image "Blockly Workspace" at bounding box center [860, 53] width 24 height 26
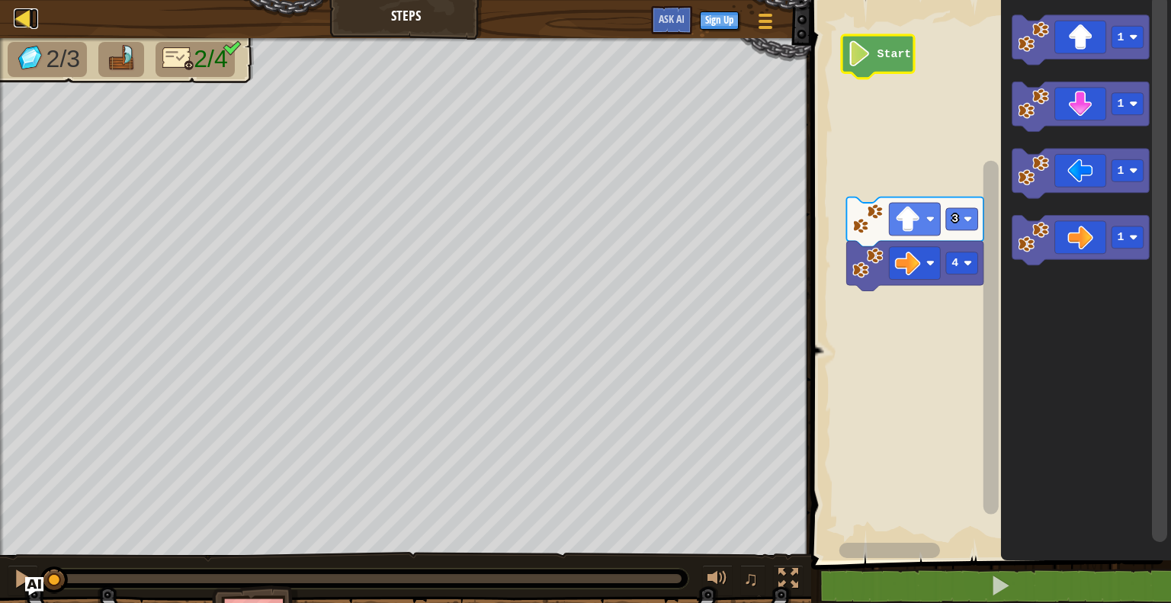
click at [17, 24] on div at bounding box center [23, 17] width 19 height 19
